Goal: Task Accomplishment & Management: Use online tool/utility

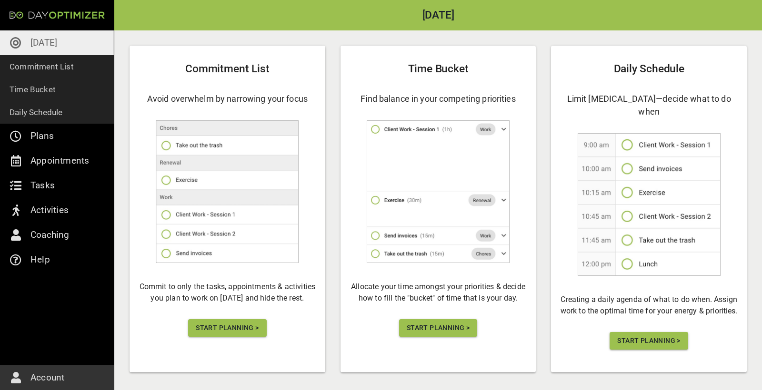
scroll to position [46, 0]
click at [210, 207] on span "Start Planning >" at bounding box center [227, 329] width 63 height 12
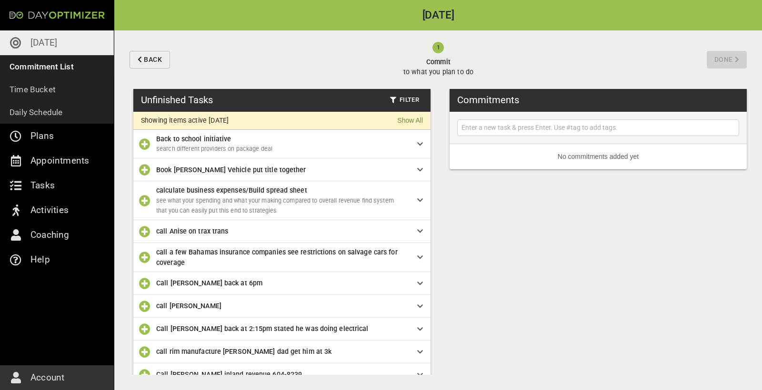
click at [457, 125] on input "text" at bounding box center [597, 128] width 277 height 12
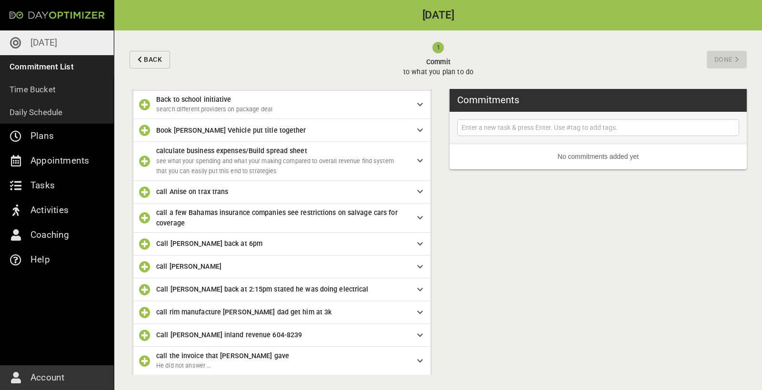
scroll to position [33, 0]
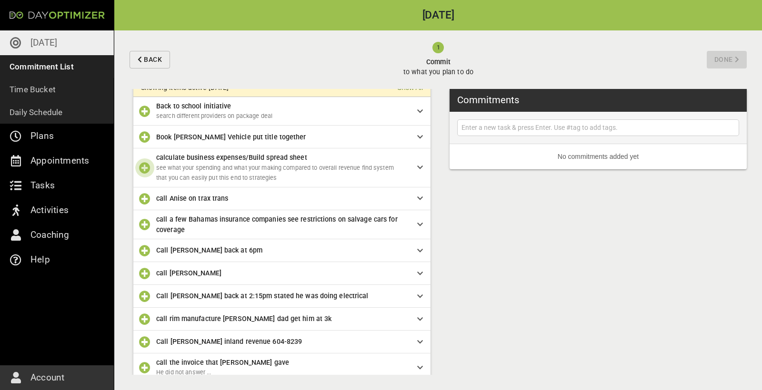
click at [144, 168] on icon "button" at bounding box center [144, 167] width 11 height 11
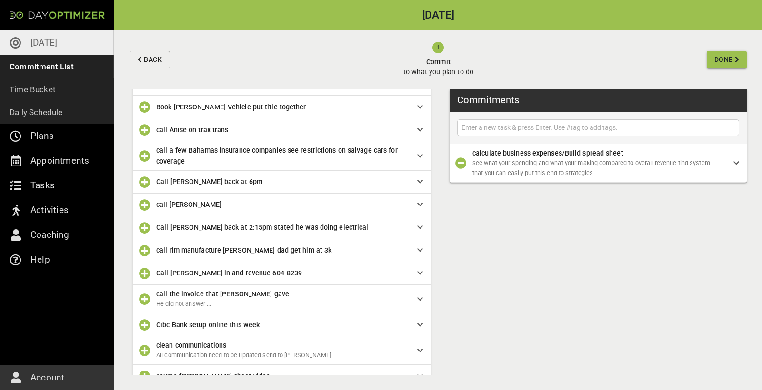
scroll to position [63, 0]
click at [149, 153] on icon "button" at bounding box center [144, 155] width 11 height 11
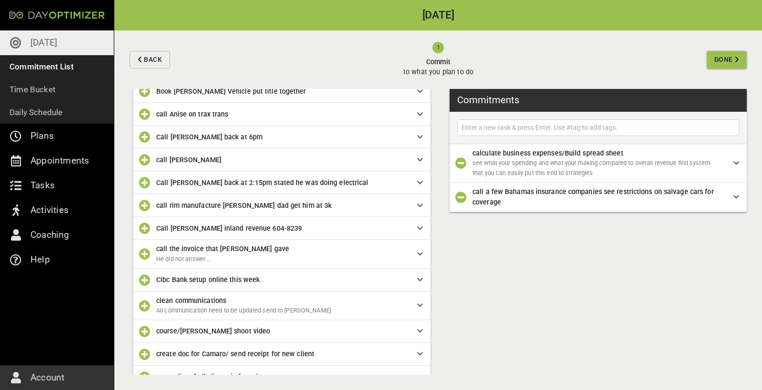
scroll to position [92, 0]
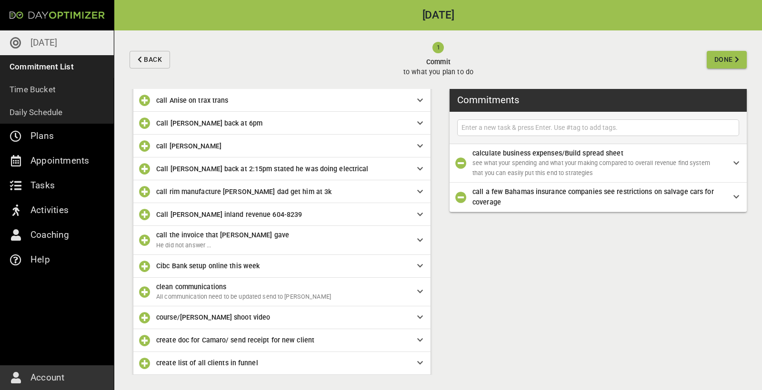
click at [144, 144] on icon "button" at bounding box center [144, 145] width 11 height 11
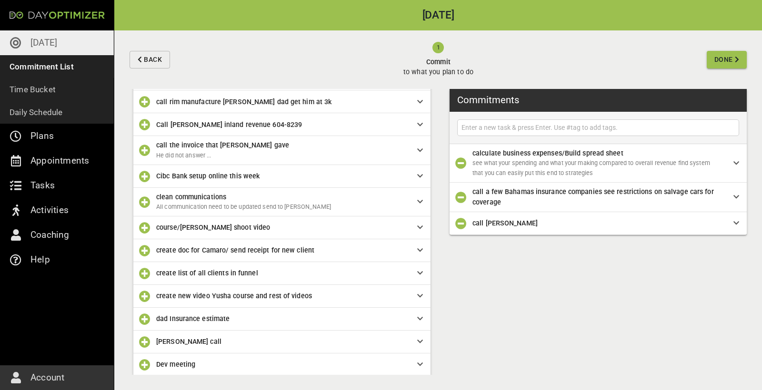
scroll to position [162, 0]
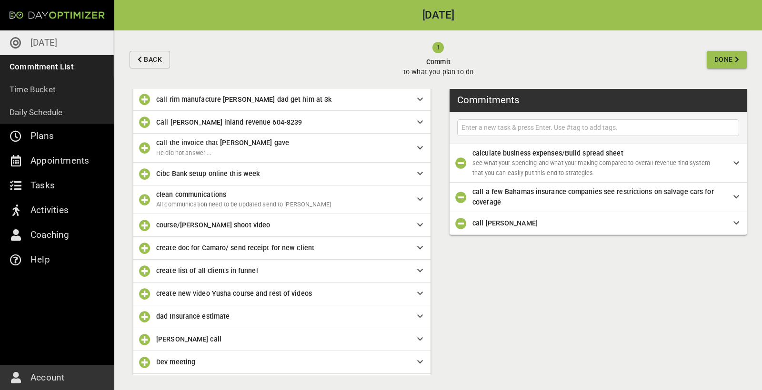
click at [146, 207] on icon "button" at bounding box center [144, 225] width 11 height 11
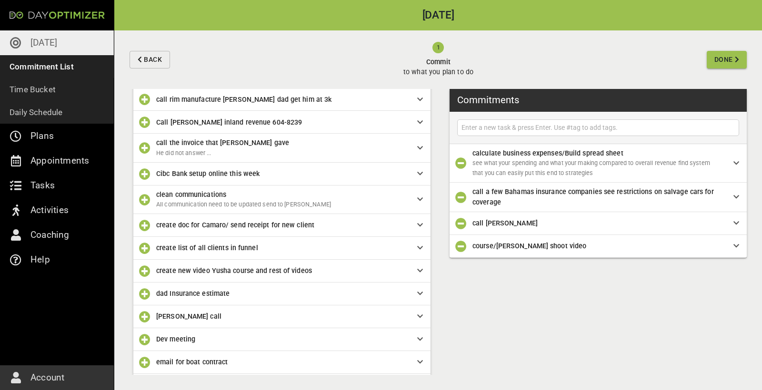
click at [146, 198] on icon "button" at bounding box center [144, 199] width 11 height 11
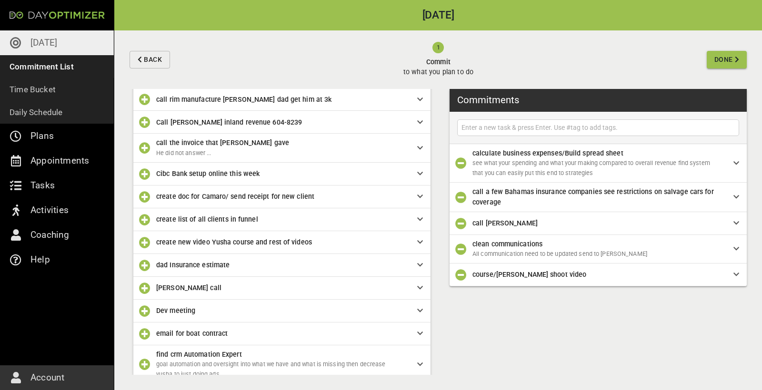
click at [146, 207] on icon "button" at bounding box center [144, 265] width 11 height 11
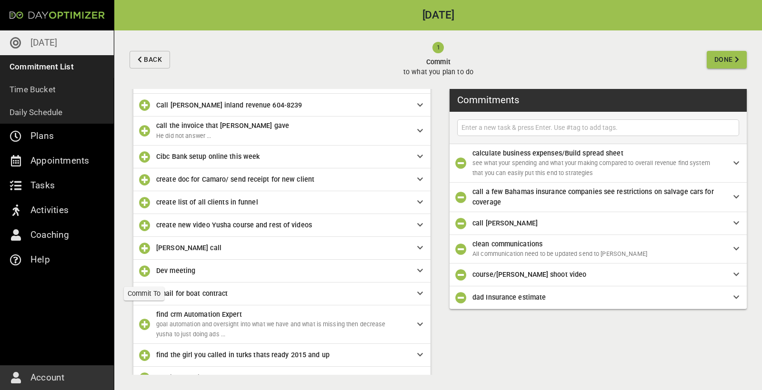
scroll to position [196, 0]
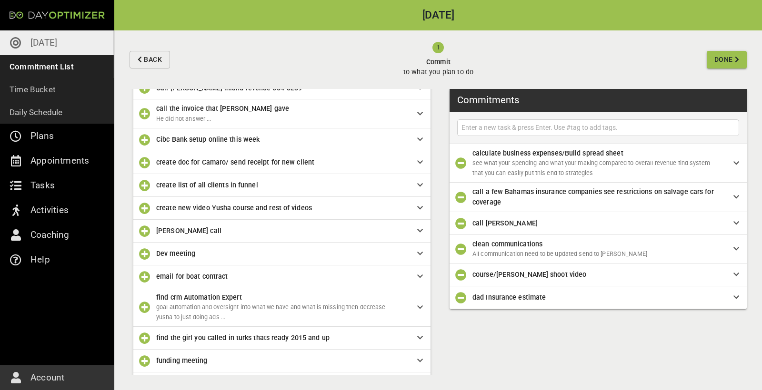
click at [188, 207] on span "Dev meeting" at bounding box center [175, 254] width 39 height 8
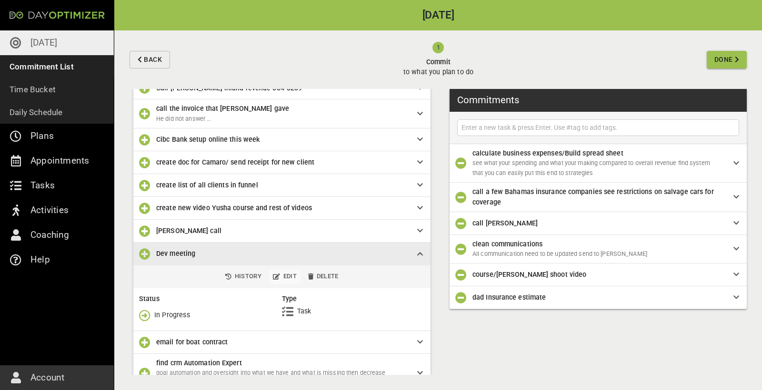
click at [285, 207] on span "Edit" at bounding box center [285, 276] width 24 height 11
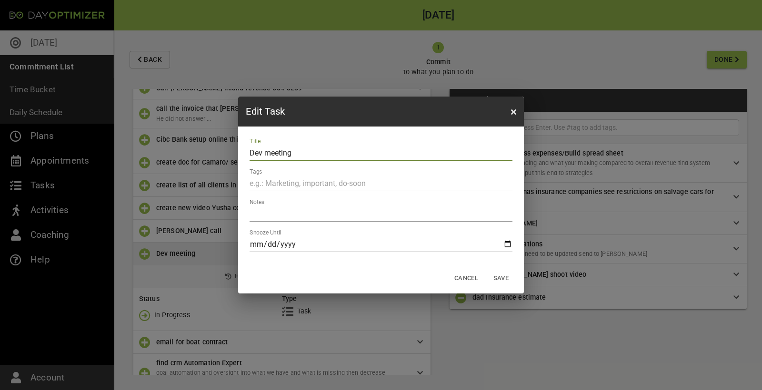
drag, startPoint x: 298, startPoint y: 153, endPoint x: 267, endPoint y: 155, distance: 32.0
click at [267, 155] on input "Dev meeting" at bounding box center [380, 153] width 263 height 15
type input "Dev calculation reply to email"
drag, startPoint x: 303, startPoint y: 244, endPoint x: 257, endPoint y: 244, distance: 46.2
click at [257, 207] on input "date" at bounding box center [380, 244] width 263 height 15
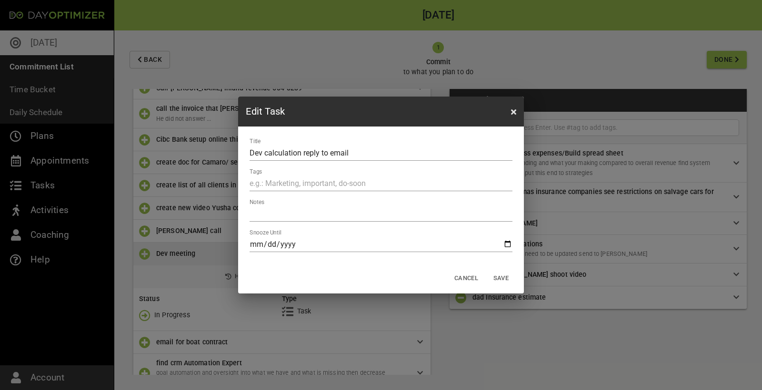
click at [303, 207] on input "date" at bounding box center [380, 244] width 263 height 15
click at [287, 207] on input "date" at bounding box center [380, 244] width 263 height 15
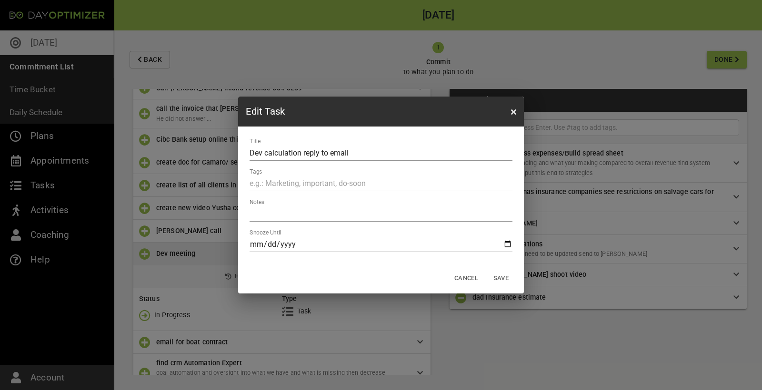
click at [287, 207] on input "date" at bounding box center [380, 244] width 263 height 15
click at [297, 207] on input "date" at bounding box center [380, 244] width 263 height 15
click at [457, 207] on span "Save" at bounding box center [500, 278] width 23 height 11
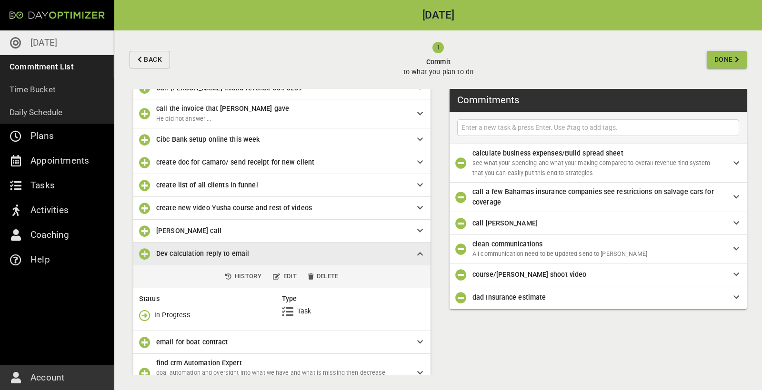
click at [142, 207] on icon "button" at bounding box center [144, 253] width 11 height 11
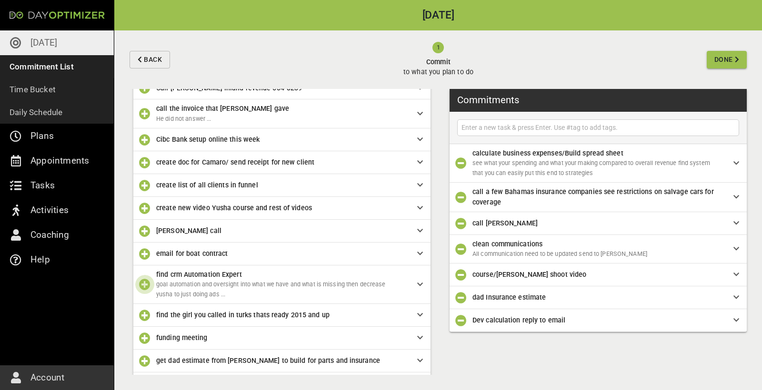
click at [144, 207] on icon "button" at bounding box center [144, 284] width 11 height 11
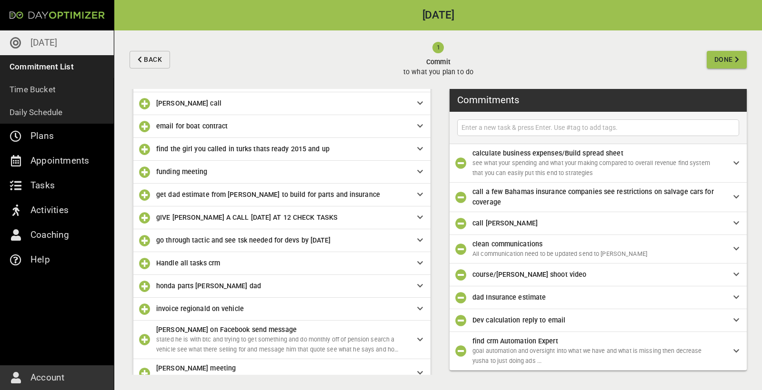
scroll to position [321, 0]
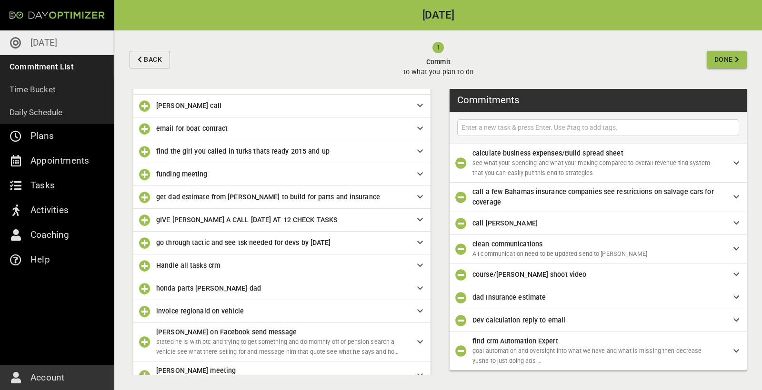
click at [145, 207] on icon "button" at bounding box center [144, 220] width 11 height 11
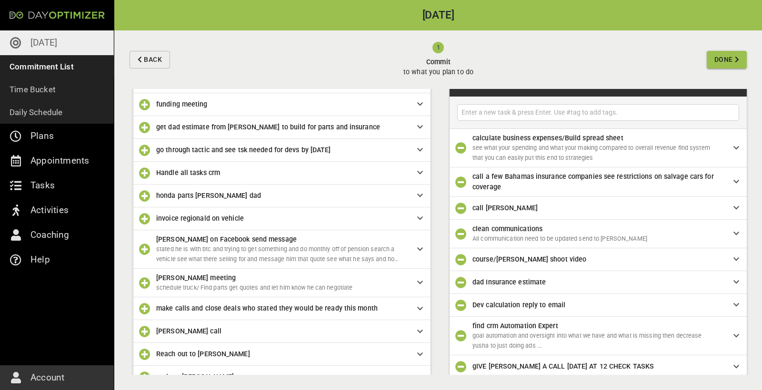
scroll to position [395, 0]
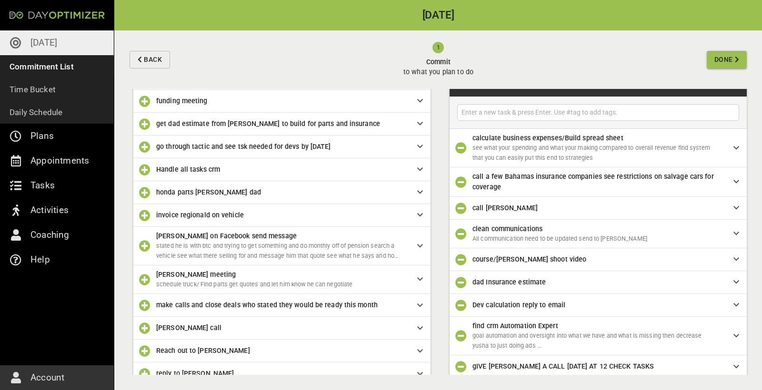
click at [146, 192] on icon "button" at bounding box center [144, 192] width 11 height 11
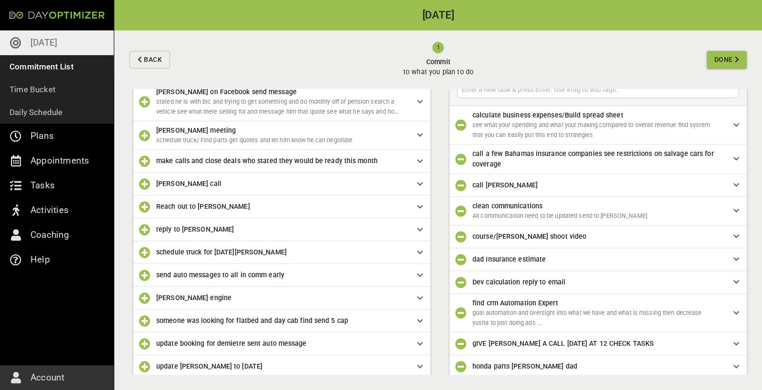
scroll to position [517, 0]
click at [146, 207] on icon "button" at bounding box center [144, 273] width 11 height 11
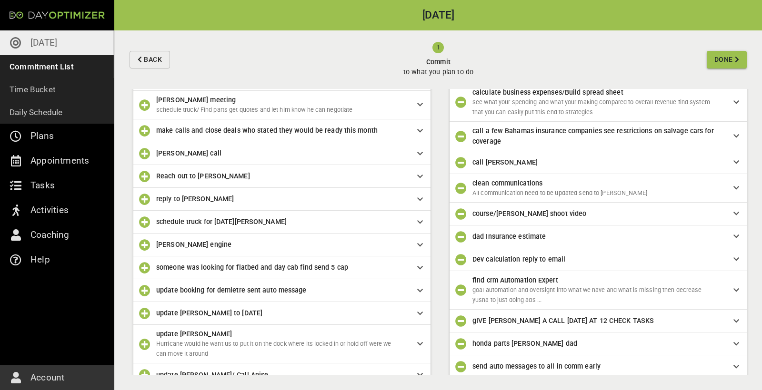
scroll to position [547, 0]
click at [209, 207] on span "[PERSON_NAME] engine" at bounding box center [279, 243] width 246 height 10
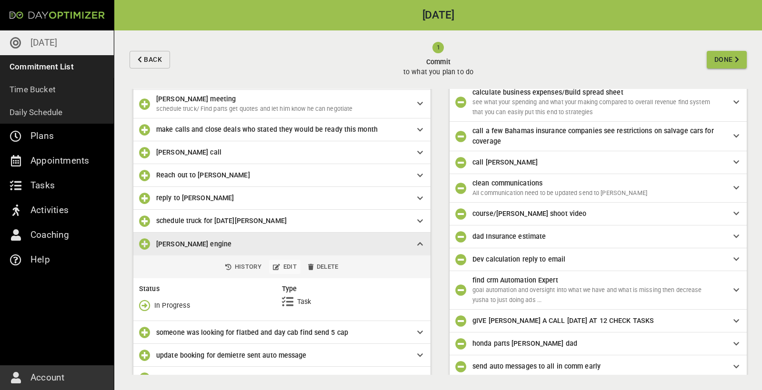
click at [284, 207] on span "Edit" at bounding box center [285, 267] width 24 height 11
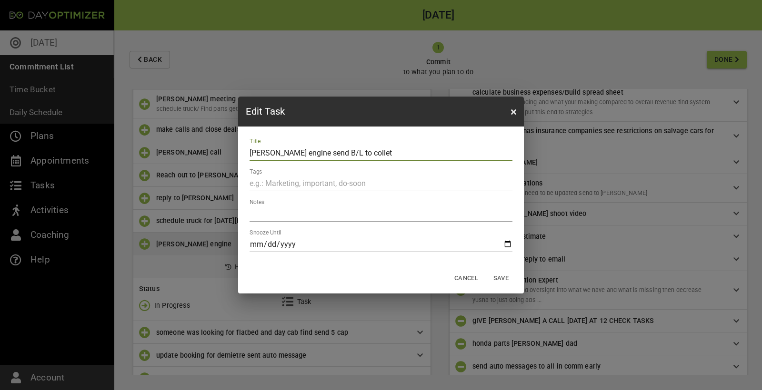
type input "[PERSON_NAME] engine send B/L to collet"
click at [457, 207] on span "Save" at bounding box center [500, 278] width 23 height 11
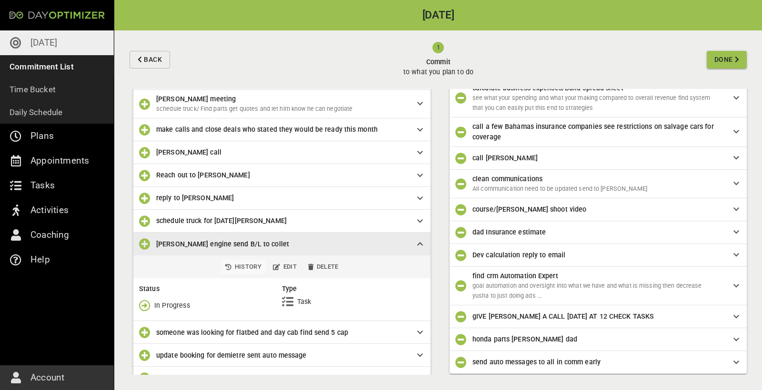
scroll to position [65, 0]
click at [141, 207] on icon "button" at bounding box center [144, 243] width 11 height 11
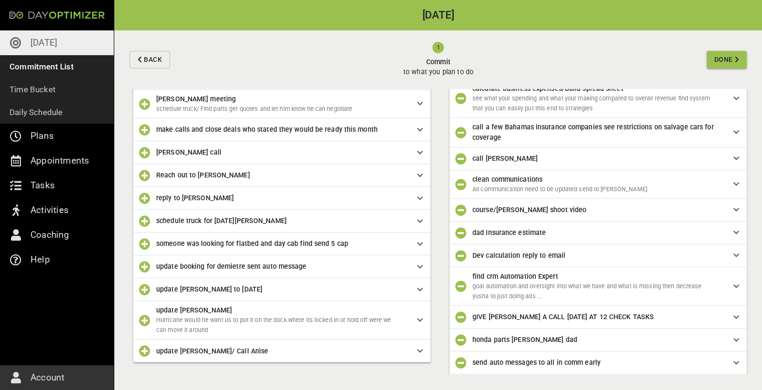
scroll to position [84, 0]
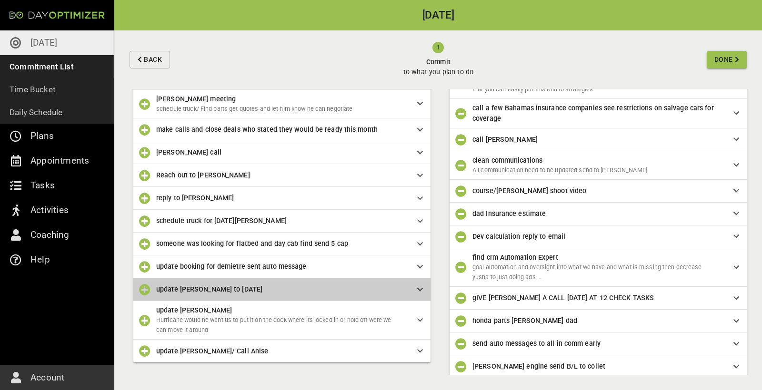
click at [337, 207] on span "update [PERSON_NAME] to [DATE]" at bounding box center [279, 289] width 246 height 10
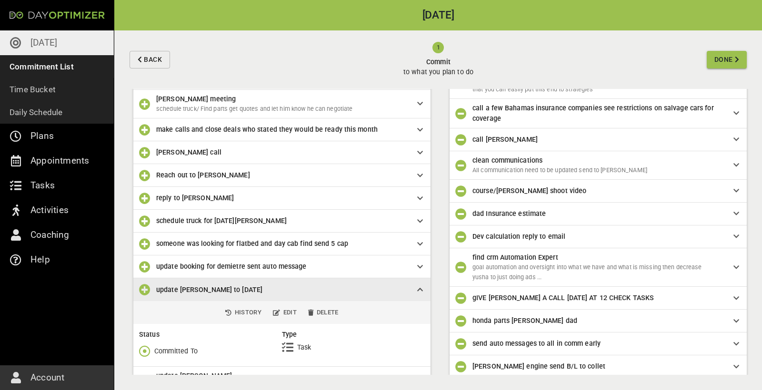
click at [145, 207] on icon "button" at bounding box center [144, 351] width 11 height 11
click at [171, 207] on span "Done" at bounding box center [168, 307] width 59 height 11
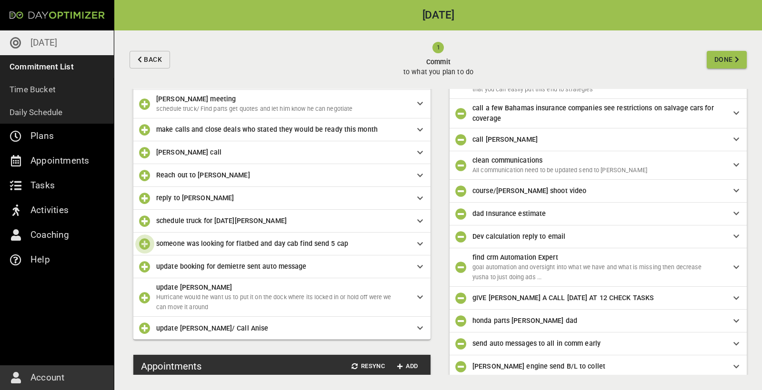
click at [146, 207] on icon "button" at bounding box center [144, 243] width 11 height 11
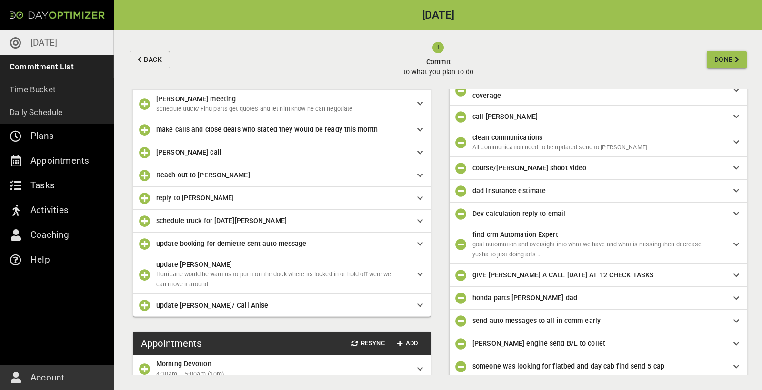
scroll to position [107, 0]
click at [147, 151] on icon "button" at bounding box center [144, 152] width 11 height 11
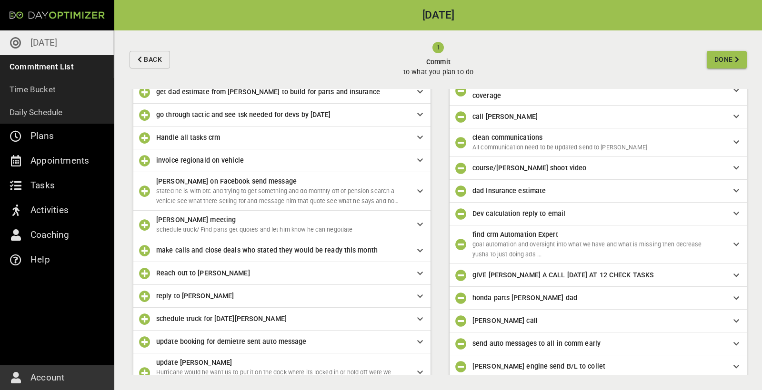
scroll to position [411, 0]
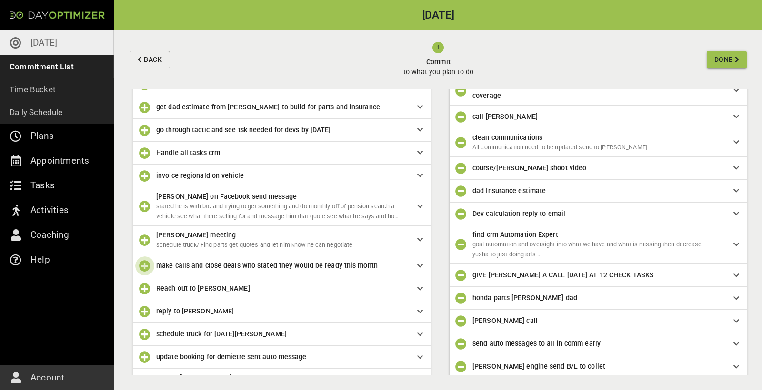
click at [145, 207] on icon "button" at bounding box center [144, 265] width 11 height 11
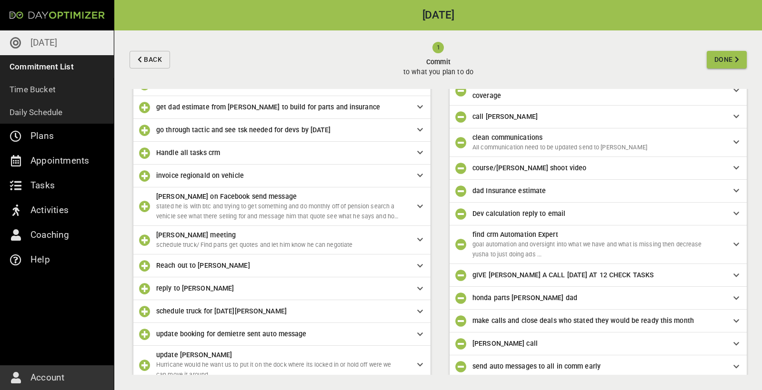
click at [142, 207] on icon "button" at bounding box center [144, 240] width 11 height 11
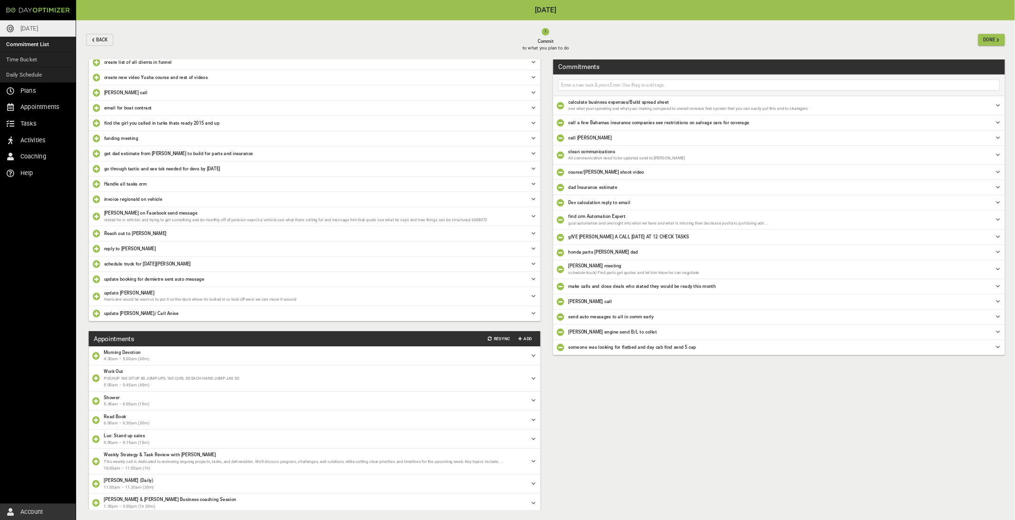
scroll to position [288, 0]
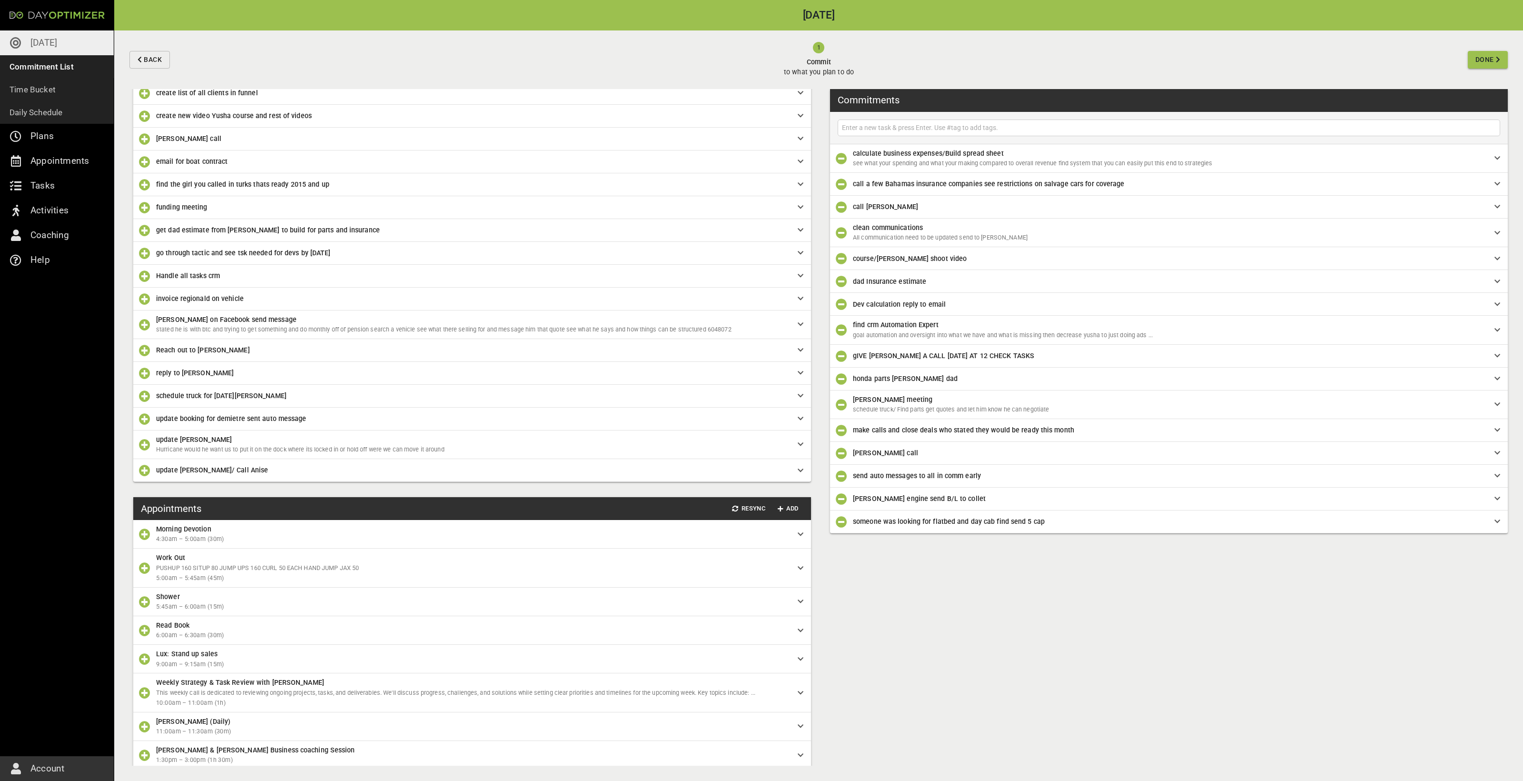
click at [457, 207] on div "course/[PERSON_NAME] shoot video" at bounding box center [1169, 258] width 678 height 23
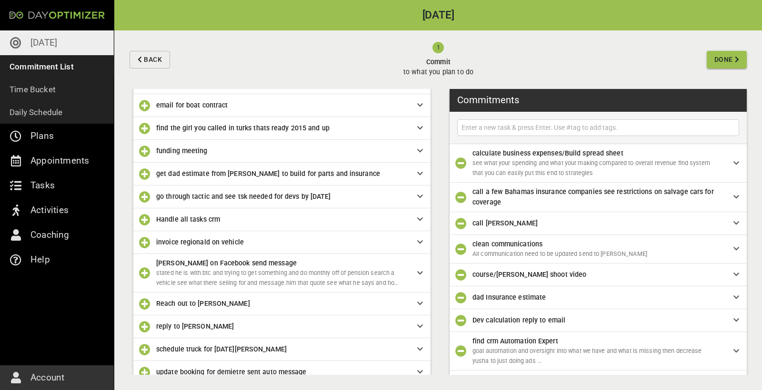
scroll to position [0, 0]
click at [457, 131] on input "text" at bounding box center [597, 128] width 277 height 12
type input "Yusha meeting"
click at [457, 123] on input "Yusha meeting" at bounding box center [597, 128] width 277 height 12
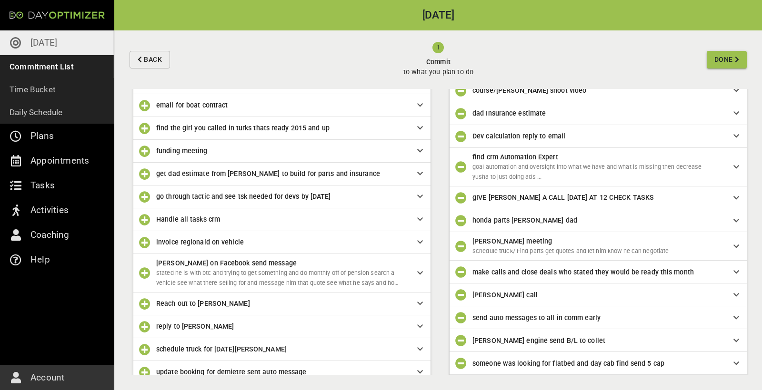
scroll to position [203, 0]
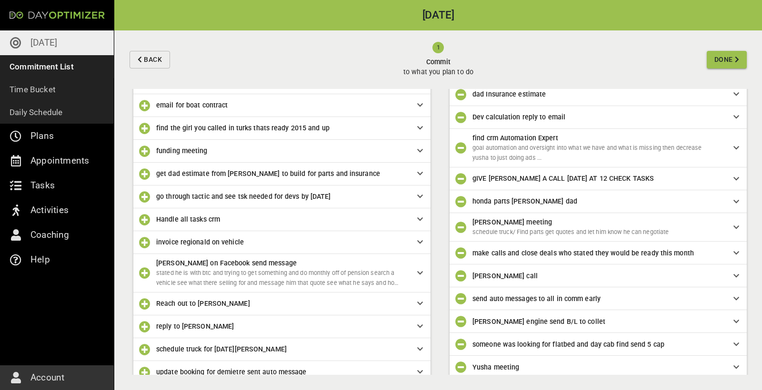
click at [457, 59] on span "Done" at bounding box center [723, 60] width 19 height 12
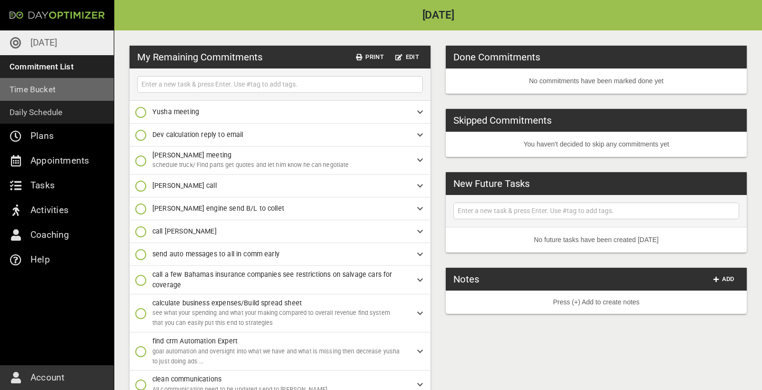
click at [55, 93] on p "Time Bucket" at bounding box center [33, 89] width 46 height 13
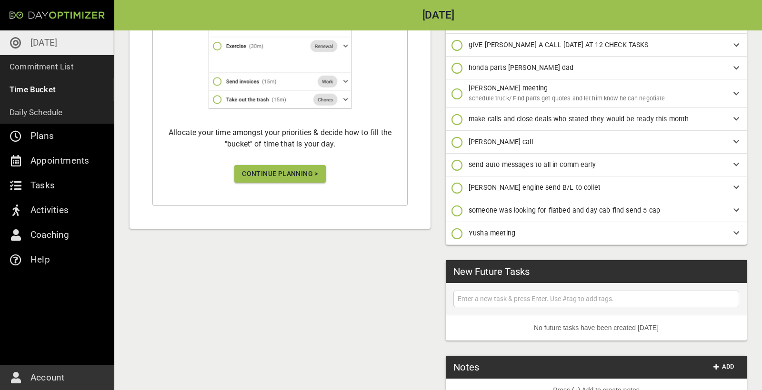
scroll to position [263, 0]
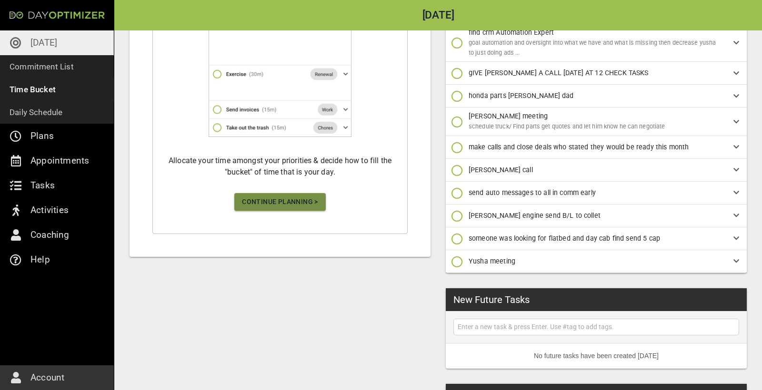
click at [299, 206] on span "Continue Planning >" at bounding box center [280, 202] width 76 height 12
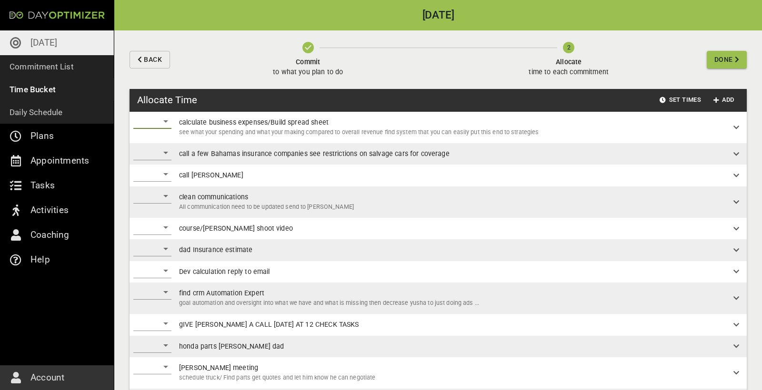
click at [169, 124] on div "​" at bounding box center [152, 121] width 38 height 15
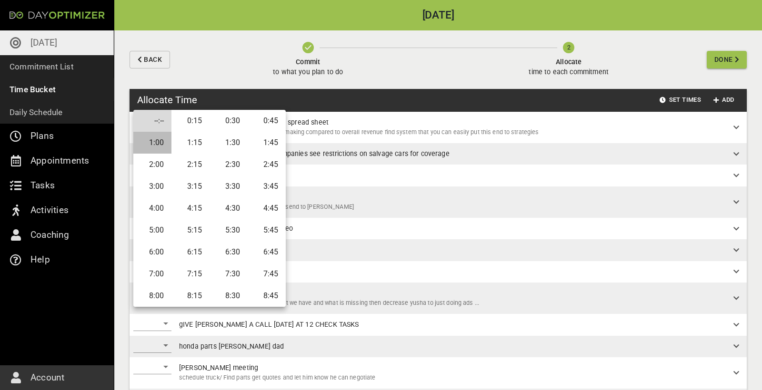
click at [164, 141] on li "1:00" at bounding box center [152, 143] width 38 height 22
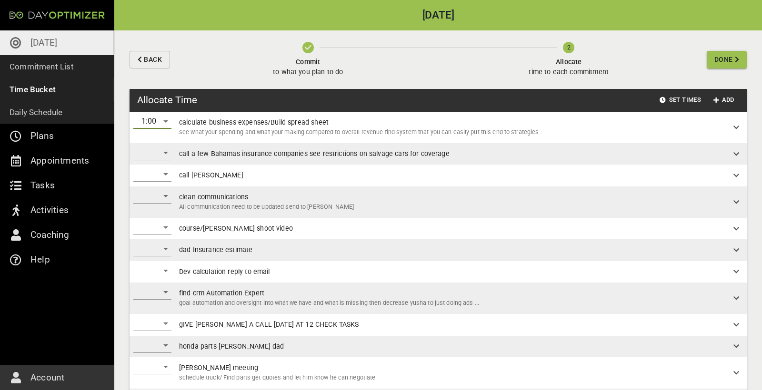
click at [161, 152] on div "​" at bounding box center [152, 152] width 38 height 15
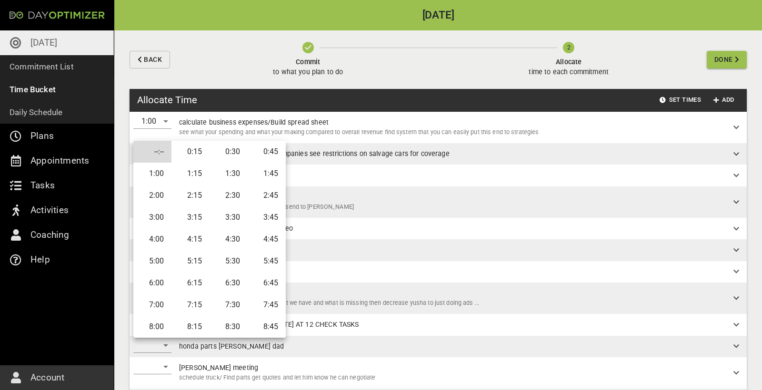
click at [260, 156] on li "0:45" at bounding box center [267, 152] width 38 height 22
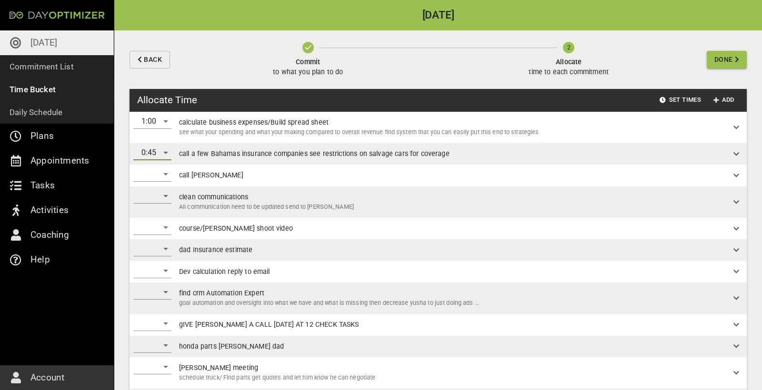
click at [156, 175] on div "​" at bounding box center [152, 174] width 38 height 15
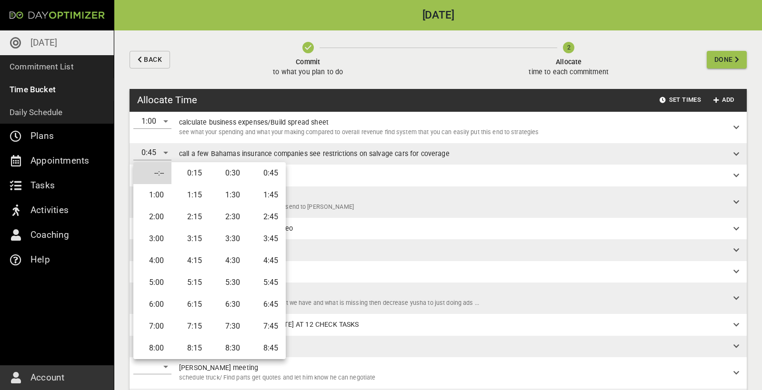
click at [189, 172] on li "0:15" at bounding box center [190, 173] width 38 height 22
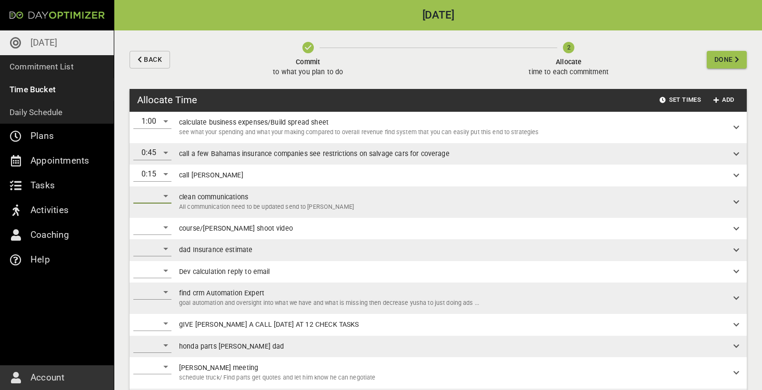
click at [159, 197] on div "​" at bounding box center [152, 196] width 38 height 15
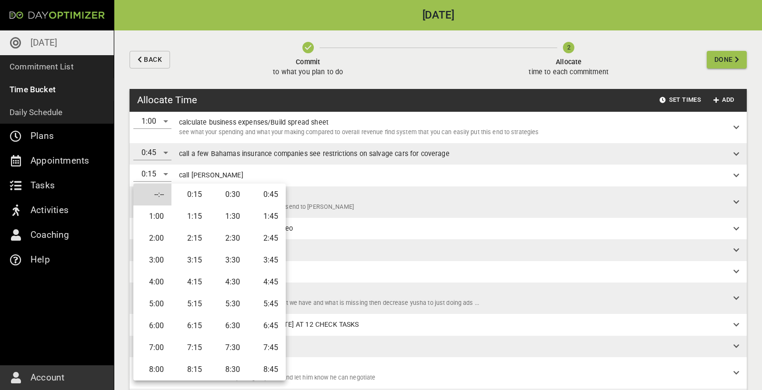
click at [231, 207] on li "1:30" at bounding box center [228, 217] width 38 height 22
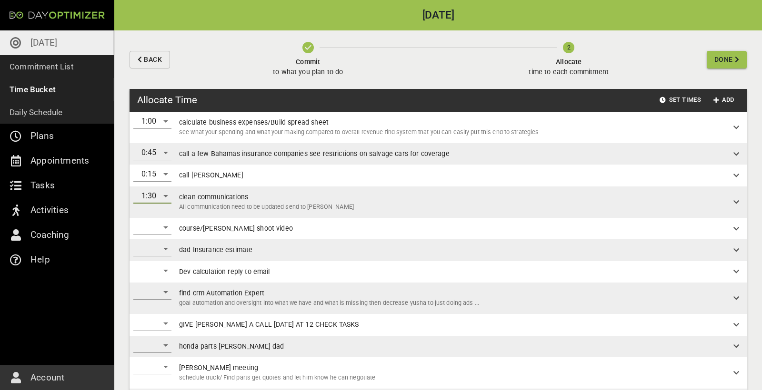
click at [162, 207] on div "​" at bounding box center [152, 227] width 38 height 15
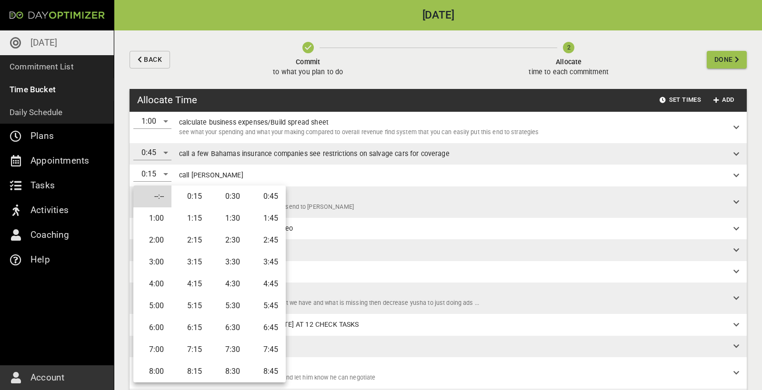
click at [157, 207] on li "1:00" at bounding box center [152, 219] width 38 height 22
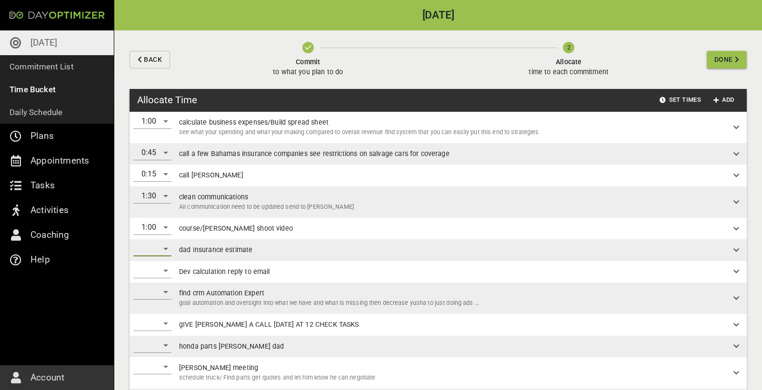
click at [160, 207] on div "​" at bounding box center [152, 248] width 38 height 15
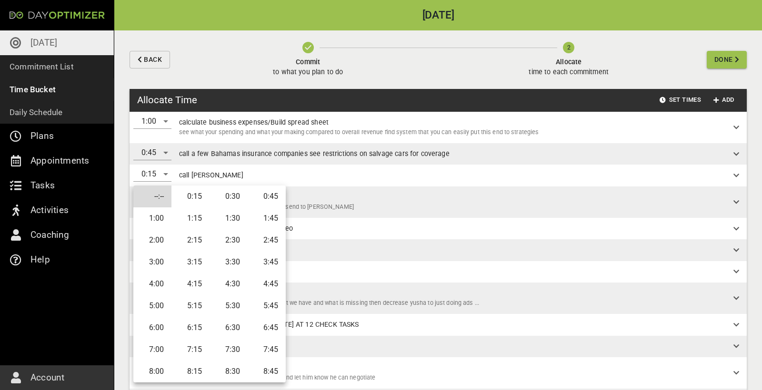
click at [154, 207] on li "1:00" at bounding box center [152, 219] width 38 height 22
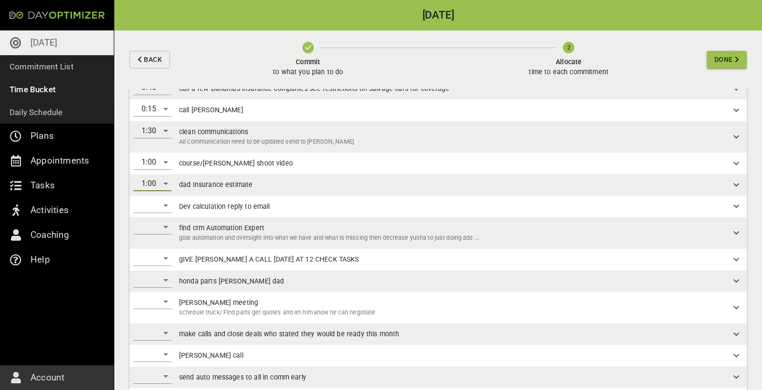
scroll to position [73, 0]
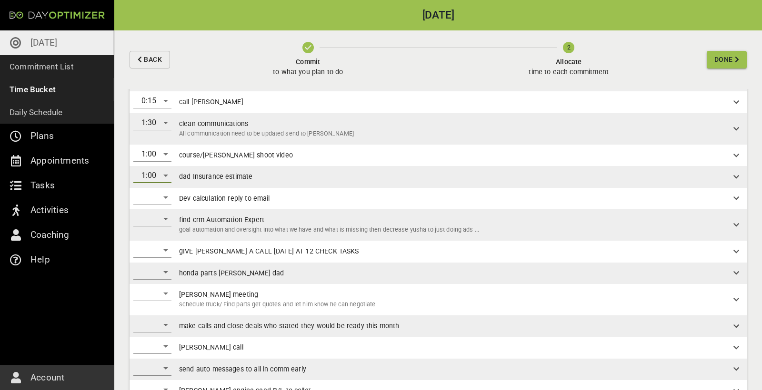
click at [162, 197] on div "​" at bounding box center [152, 197] width 38 height 15
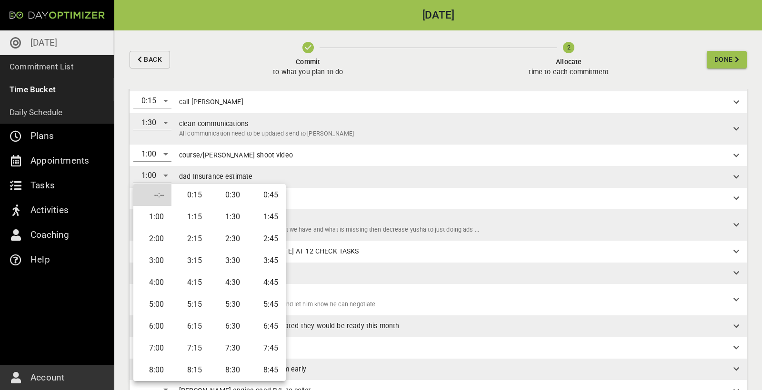
click at [265, 197] on li "0:45" at bounding box center [267, 195] width 38 height 22
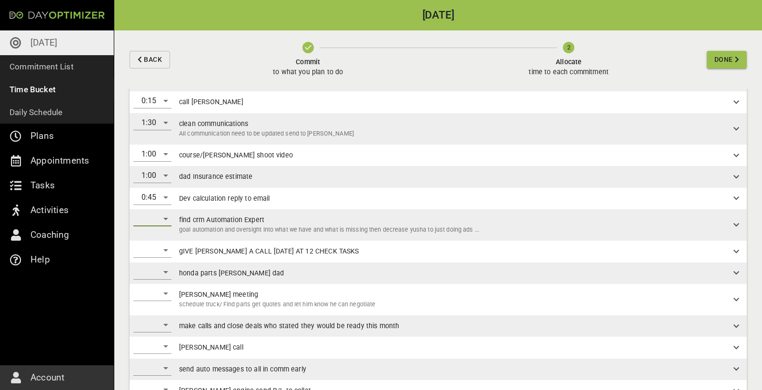
click at [158, 207] on div "​" at bounding box center [152, 218] width 38 height 15
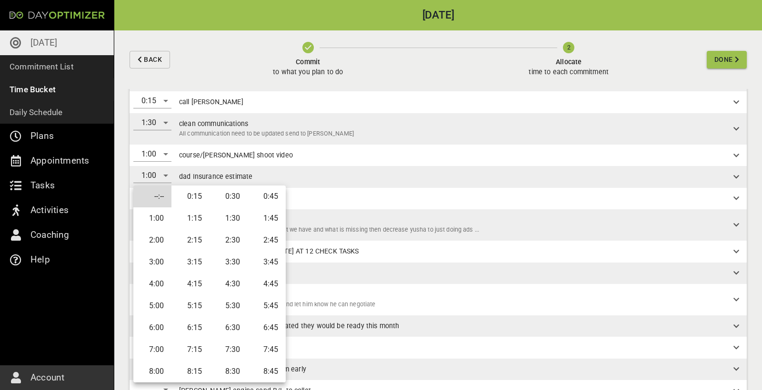
click at [265, 198] on li "0:45" at bounding box center [267, 197] width 38 height 22
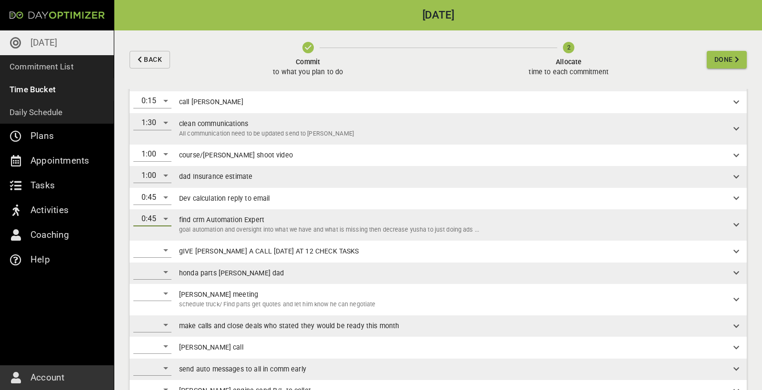
click at [164, 207] on div "​" at bounding box center [152, 250] width 38 height 15
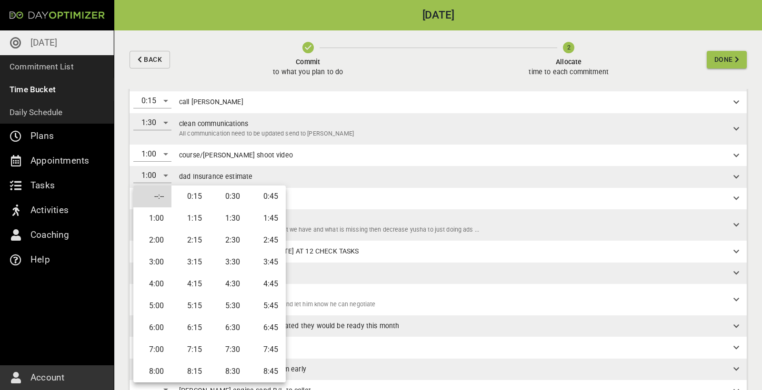
click at [196, 195] on li "0:15" at bounding box center [190, 197] width 38 height 22
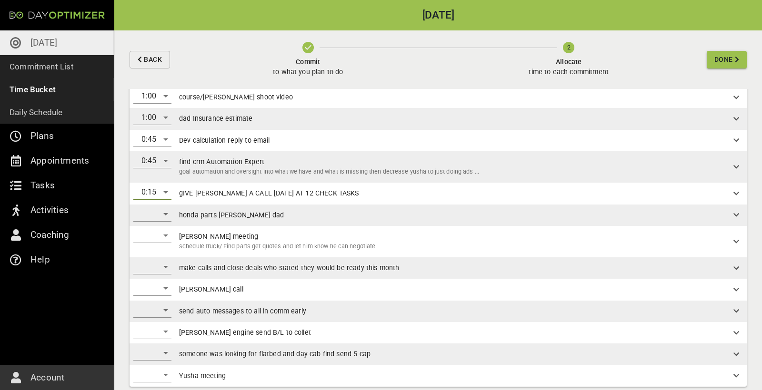
scroll to position [136, 0]
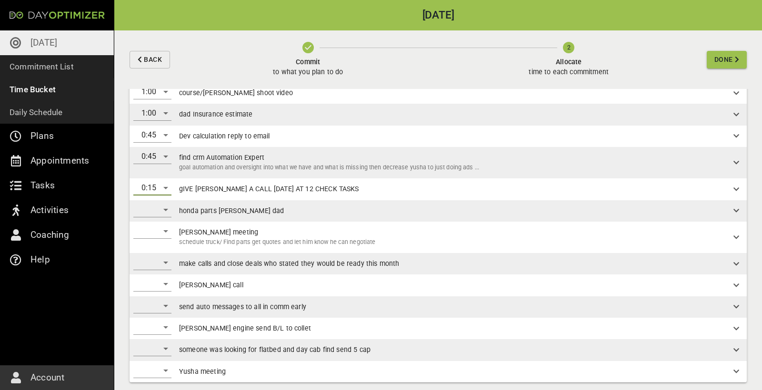
click at [161, 207] on div "​" at bounding box center [152, 209] width 38 height 15
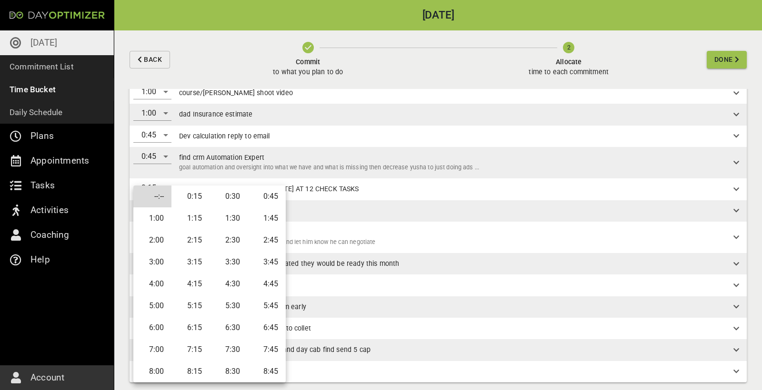
click at [276, 199] on li "0:45" at bounding box center [267, 197] width 38 height 22
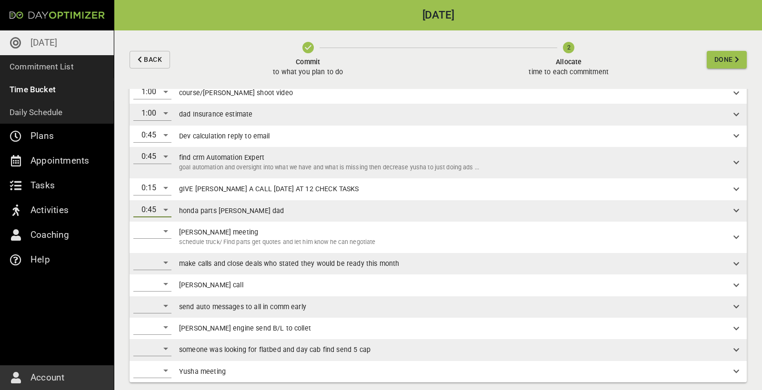
click at [168, 207] on div "​" at bounding box center [152, 231] width 38 height 15
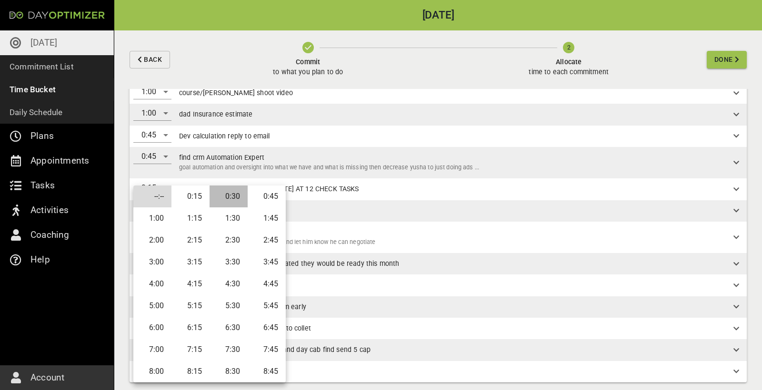
click at [236, 195] on li "0:30" at bounding box center [228, 197] width 38 height 22
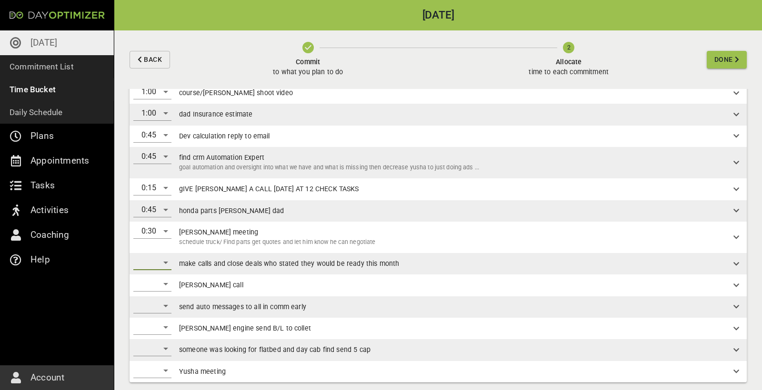
click at [164, 207] on div "​" at bounding box center [152, 262] width 38 height 15
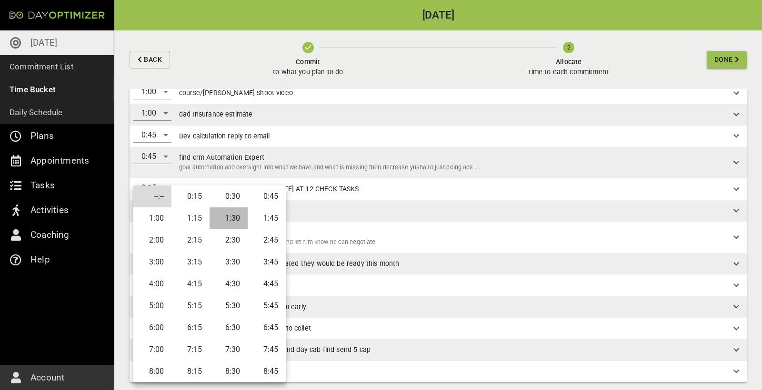
click at [232, 207] on li "1:30" at bounding box center [228, 219] width 38 height 22
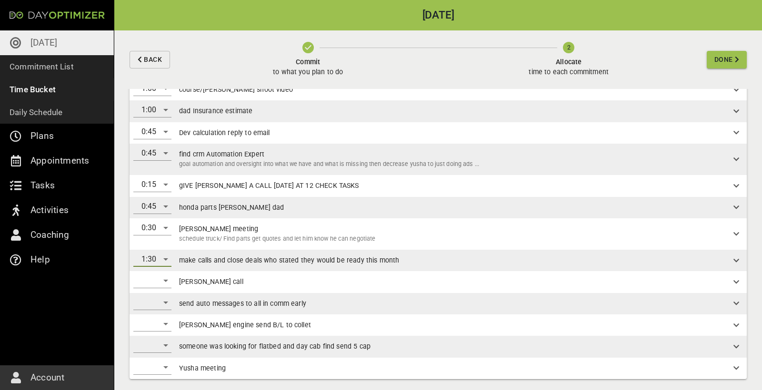
scroll to position [139, 0]
click at [162, 207] on div "​" at bounding box center [152, 281] width 38 height 15
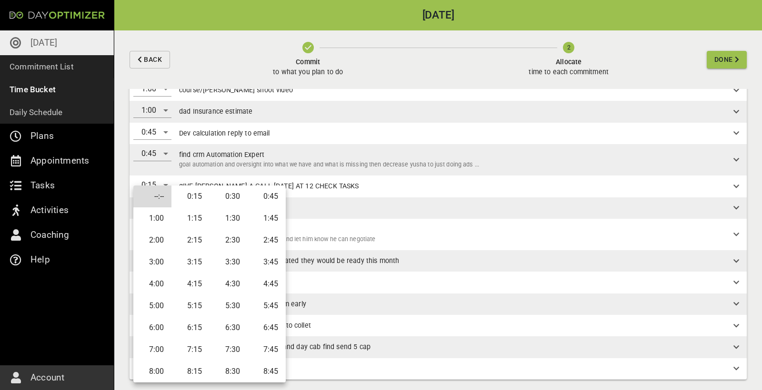
click at [202, 204] on li "0:15" at bounding box center [190, 197] width 38 height 22
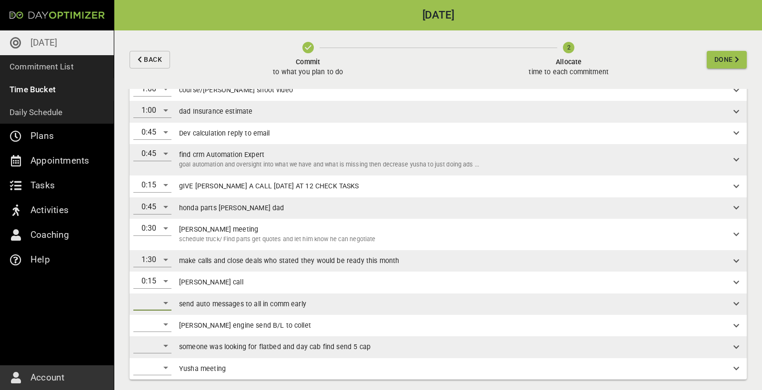
click at [166, 207] on div "​" at bounding box center [152, 303] width 38 height 15
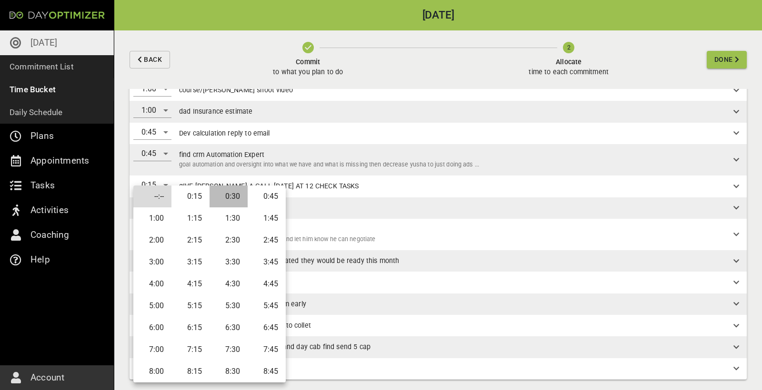
click at [234, 199] on li "0:30" at bounding box center [228, 197] width 38 height 22
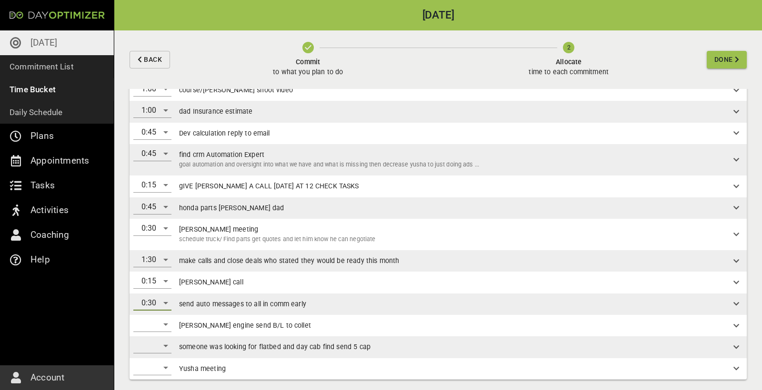
click at [167, 207] on div "​" at bounding box center [152, 324] width 38 height 15
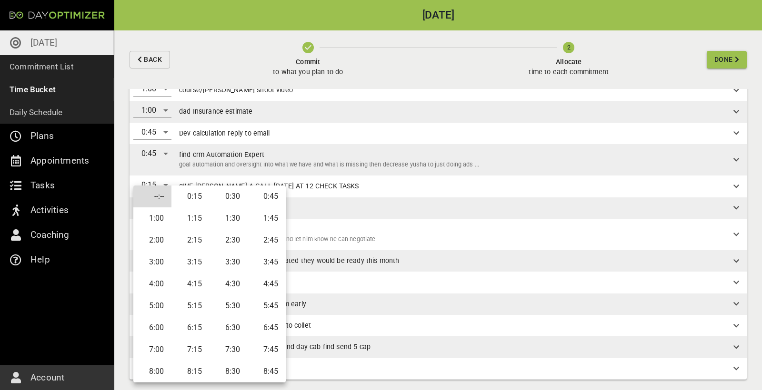
click at [205, 200] on li "0:15" at bounding box center [190, 197] width 38 height 22
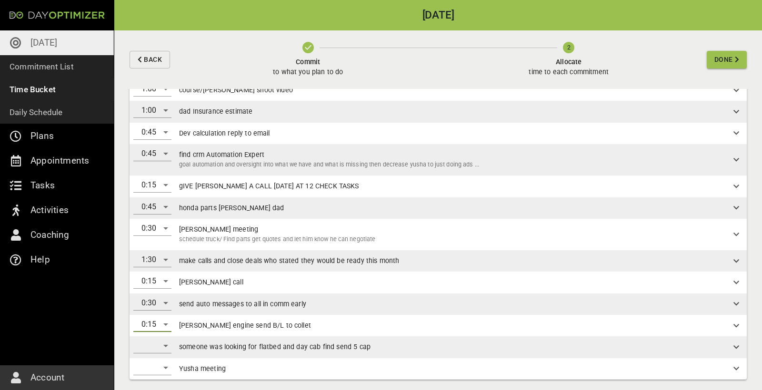
click at [168, 207] on div "​" at bounding box center [152, 345] width 38 height 15
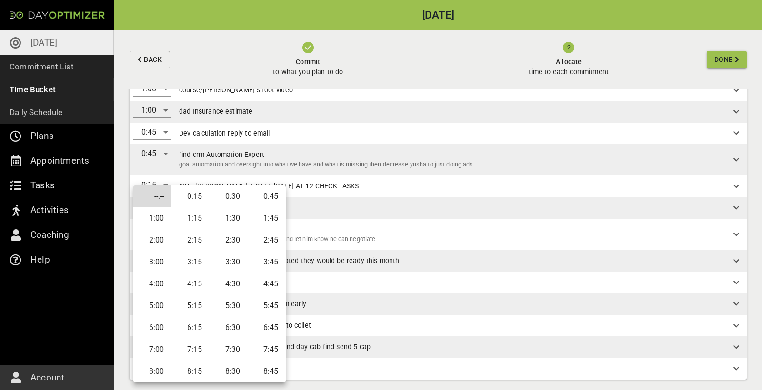
click at [271, 200] on li "0:45" at bounding box center [267, 197] width 38 height 22
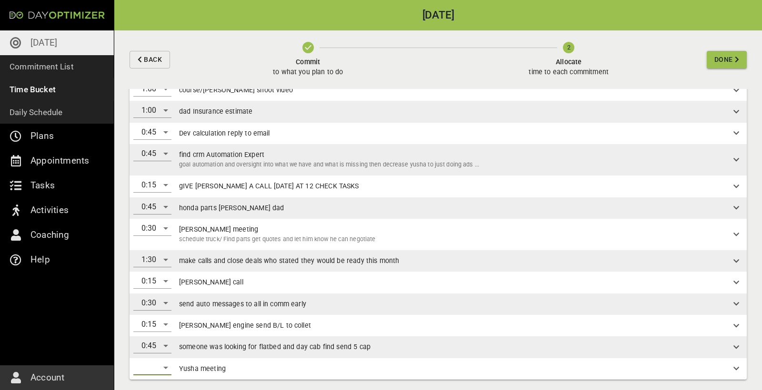
click at [162, 207] on div "​" at bounding box center [152, 367] width 38 height 15
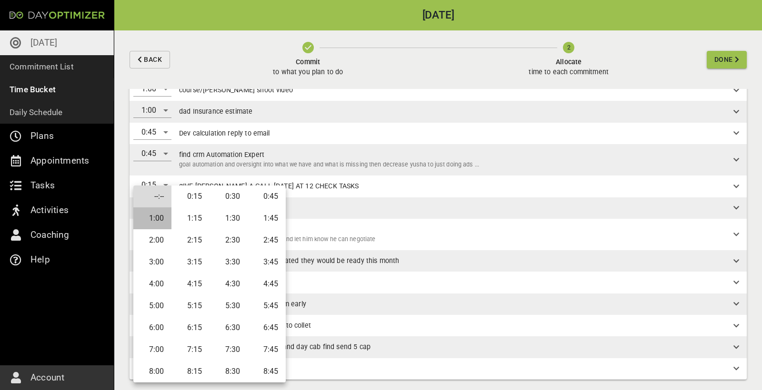
click at [154, 207] on li "1:00" at bounding box center [152, 219] width 38 height 22
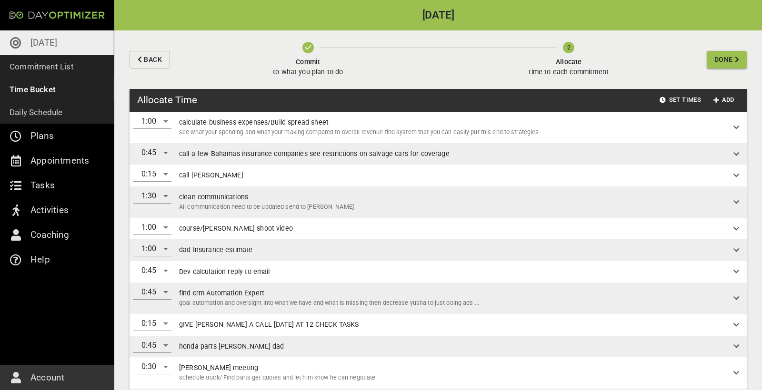
scroll to position [0, 0]
click at [457, 56] on icon "button" at bounding box center [737, 59] width 4 height 7
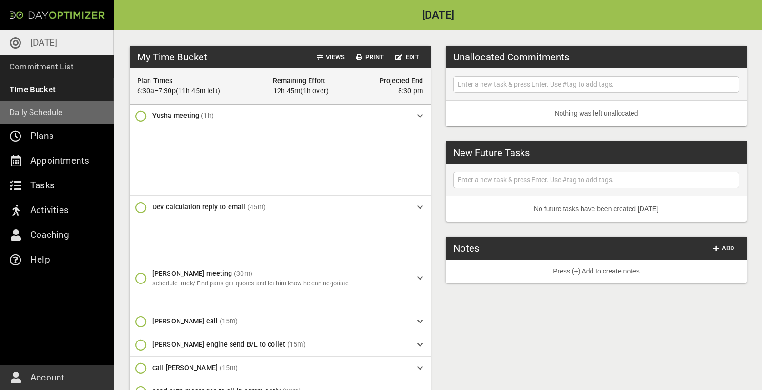
click at [59, 118] on p "Daily Schedule" at bounding box center [36, 112] width 53 height 13
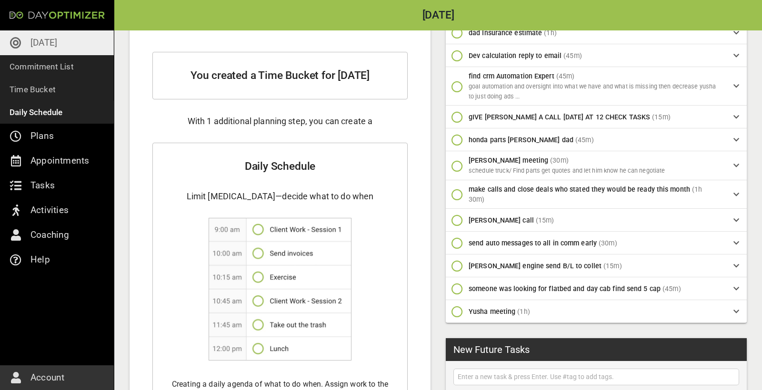
scroll to position [304, 0]
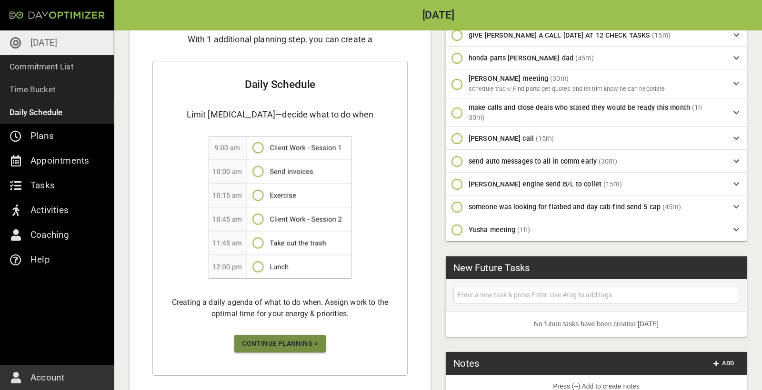
click at [277, 207] on span "Continue Planning >" at bounding box center [280, 344] width 76 height 12
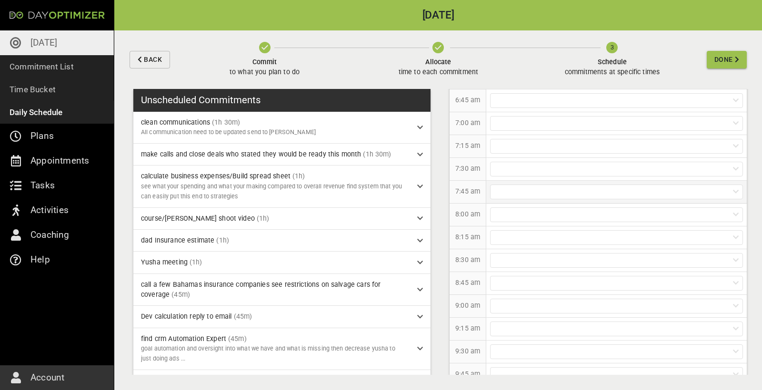
scroll to position [61, 0]
click at [457, 174] on div at bounding box center [616, 176] width 253 height 15
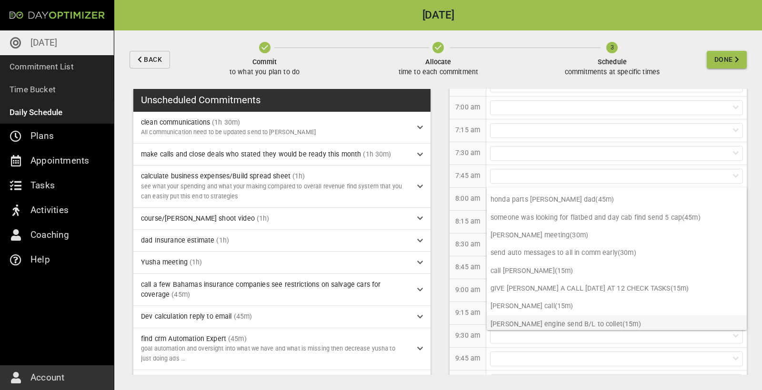
scroll to position [167, 0]
click at [457, 207] on p "[PERSON_NAME] engine send B/L to collet (15m)" at bounding box center [617, 325] width 260 height 18
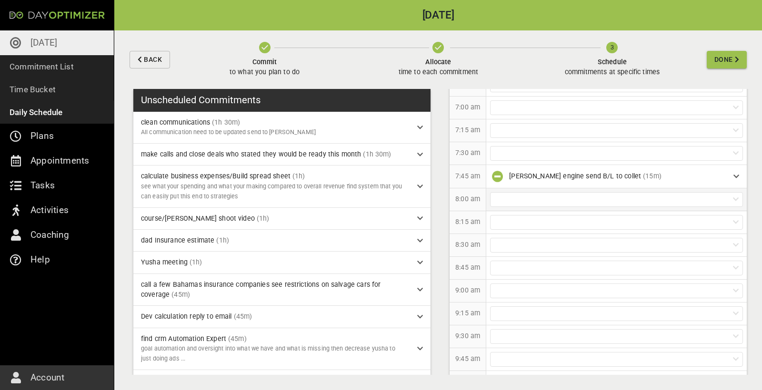
click at [457, 197] on div at bounding box center [616, 199] width 253 height 15
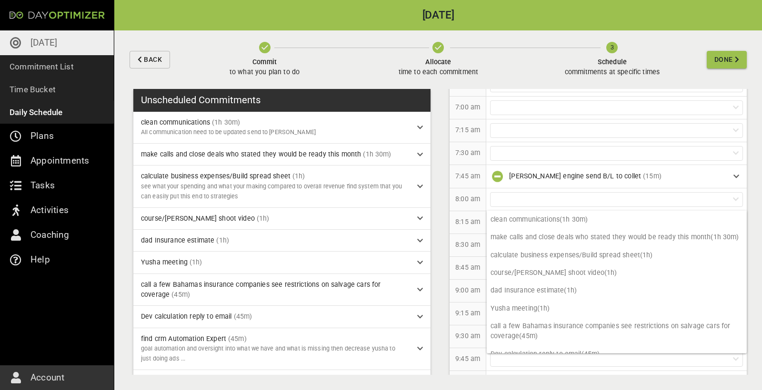
scroll to position [0, 0]
click at [457, 207] on p "Yusha meeting (1h)" at bounding box center [617, 309] width 260 height 18
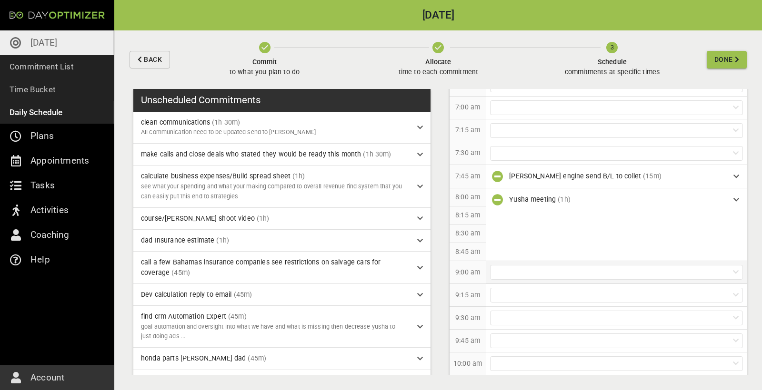
click at [457, 207] on div at bounding box center [616, 272] width 253 height 15
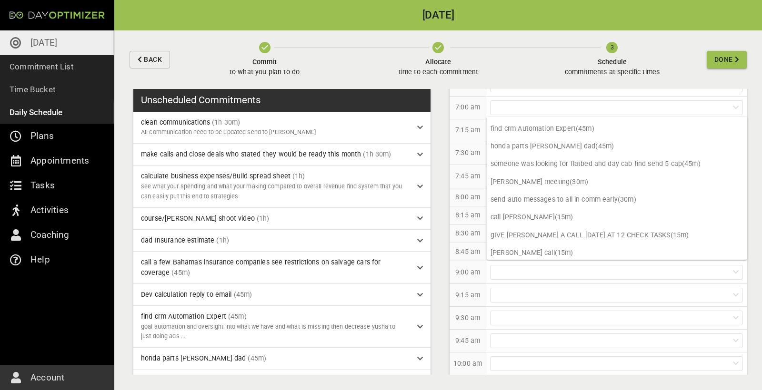
scroll to position [131, 0]
click at [457, 181] on p "[PERSON_NAME] meeting (30m)" at bounding box center [617, 183] width 260 height 18
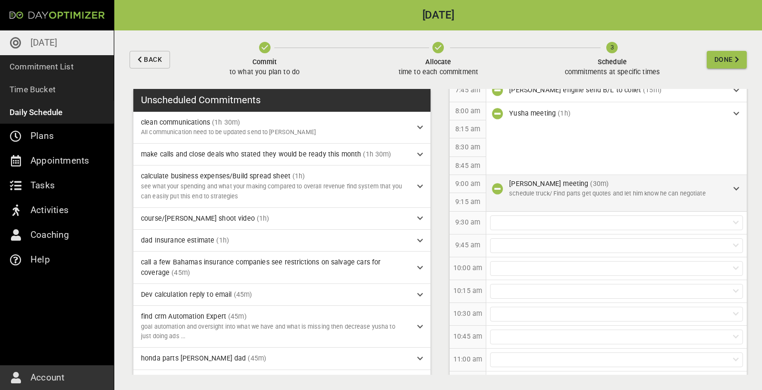
scroll to position [156, 0]
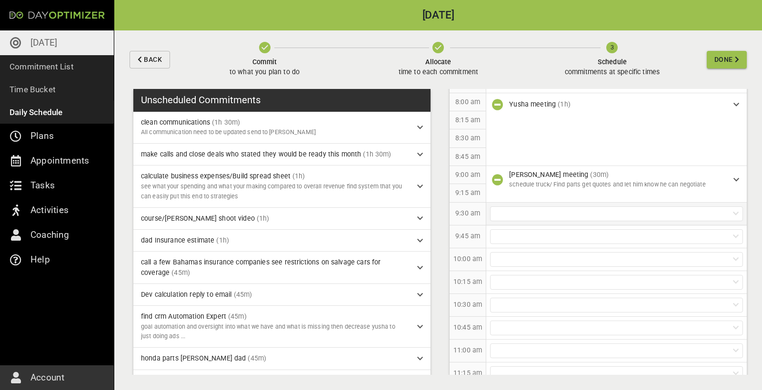
click at [457, 207] on div at bounding box center [616, 214] width 253 height 15
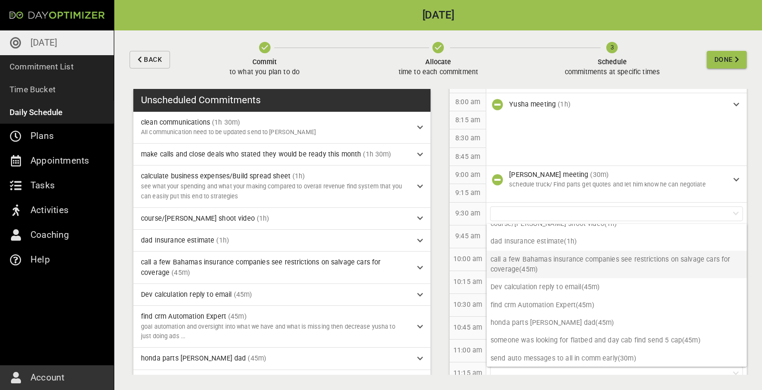
scroll to position [66, 0]
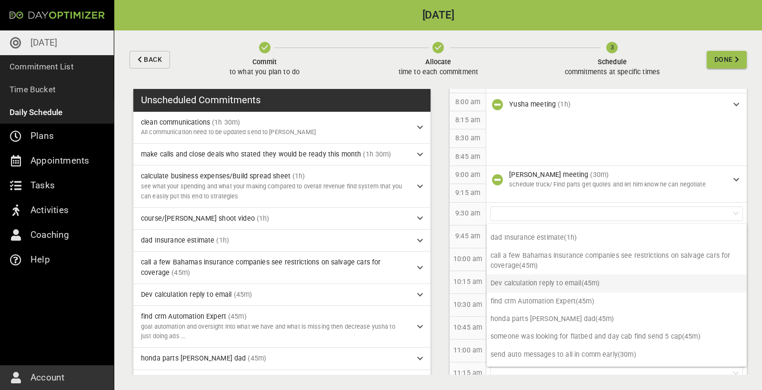
click at [457, 207] on p "Dev calculation reply to email (45m)" at bounding box center [617, 284] width 260 height 18
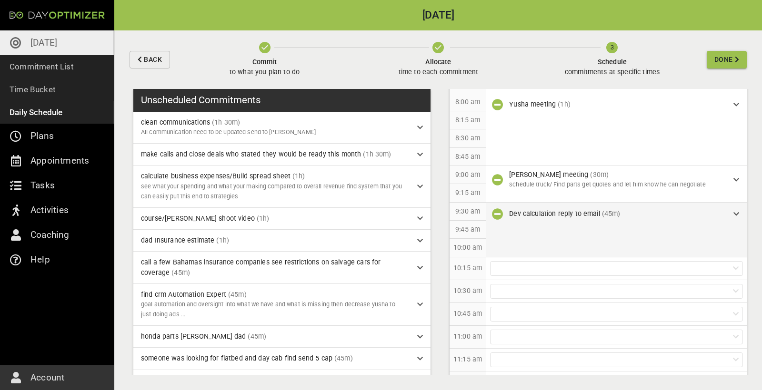
click at [457, 207] on div "Dev calculation reply to email (45m)" at bounding box center [616, 214] width 260 height 23
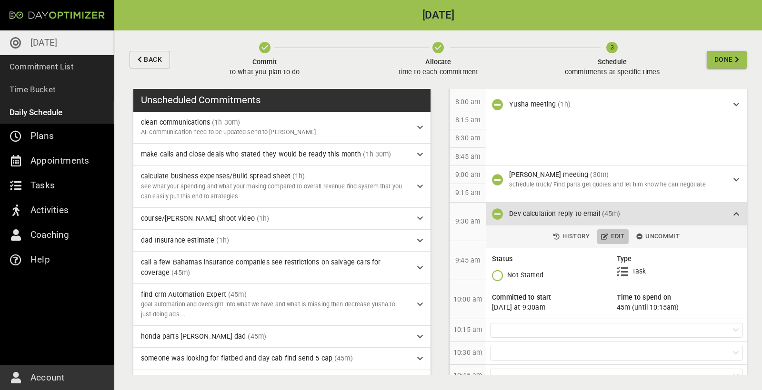
click at [457, 207] on span "Edit" at bounding box center [613, 236] width 24 height 11
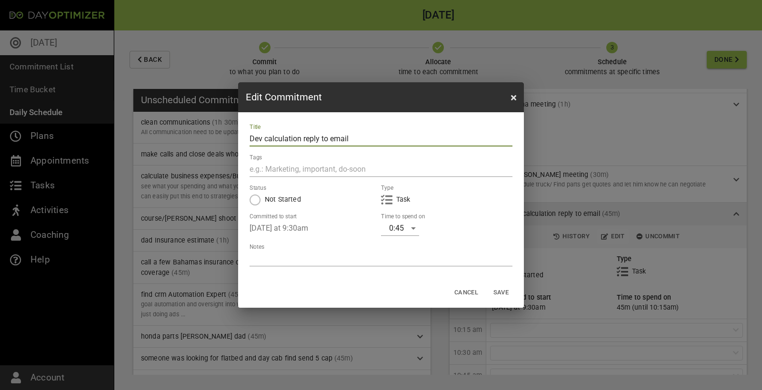
click at [405, 207] on div "0:45" at bounding box center [400, 228] width 38 height 15
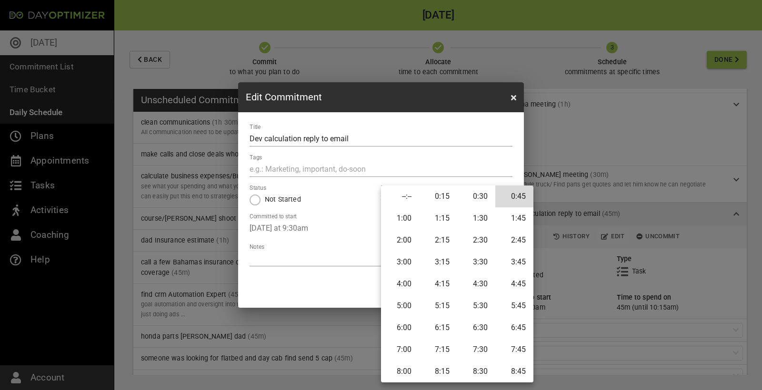
click at [457, 191] on li "0:30" at bounding box center [476, 197] width 38 height 22
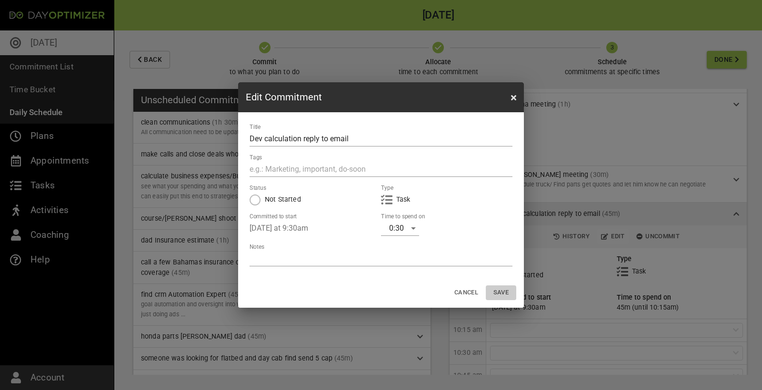
click at [457, 207] on span "Save" at bounding box center [500, 293] width 23 height 11
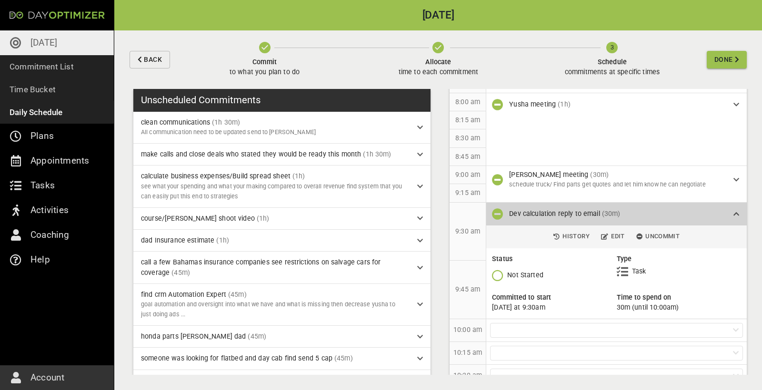
click at [457, 207] on icon at bounding box center [736, 214] width 6 height 7
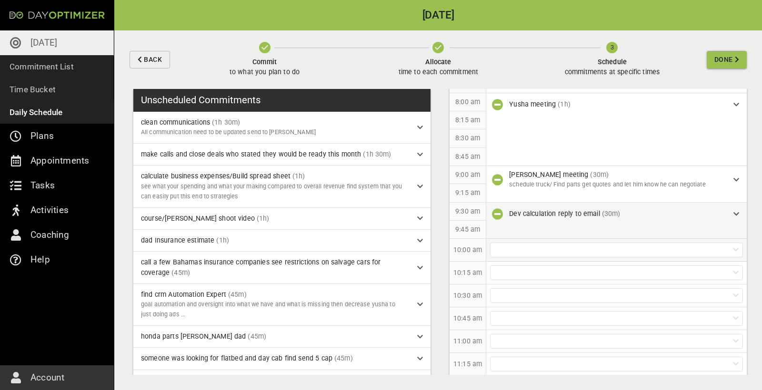
click at [457, 207] on div at bounding box center [616, 250] width 253 height 15
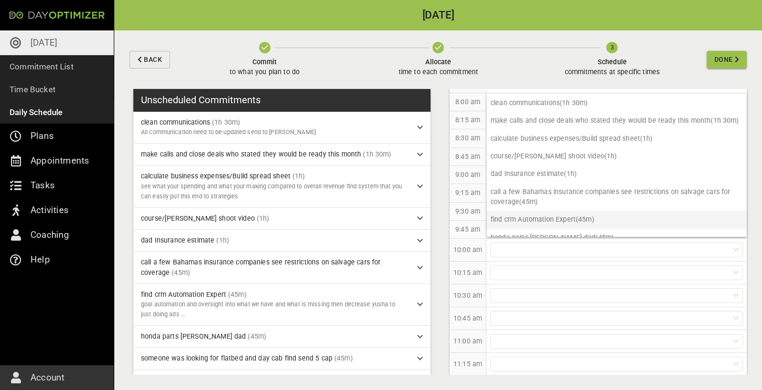
scroll to position [0, 0]
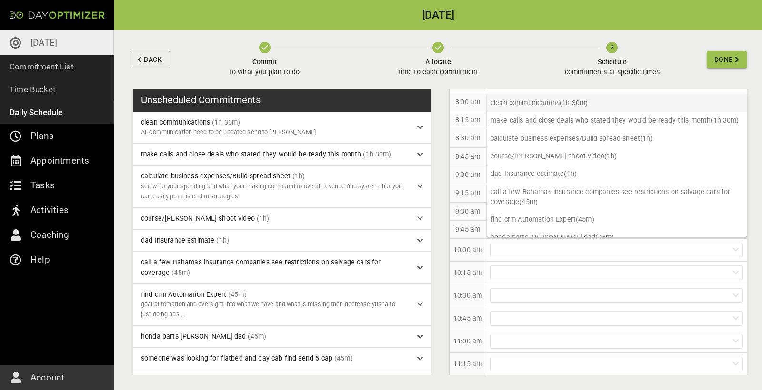
click at [457, 104] on p "clean communications (1h 30m)" at bounding box center [617, 103] width 260 height 18
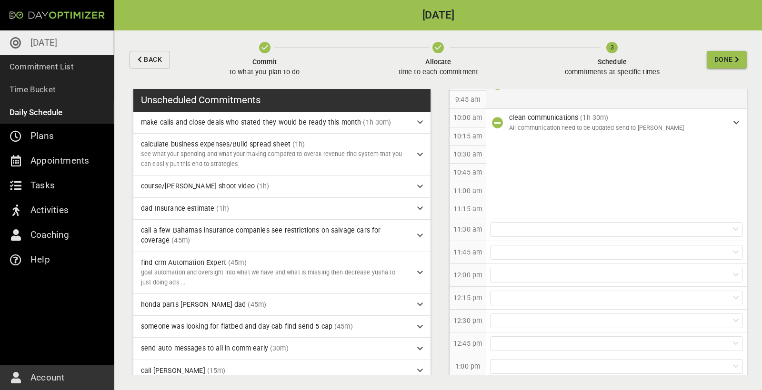
scroll to position [290, 0]
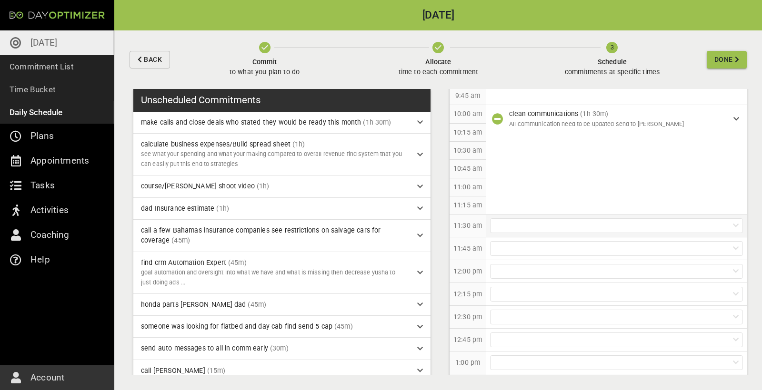
click at [457, 207] on div at bounding box center [616, 225] width 253 height 15
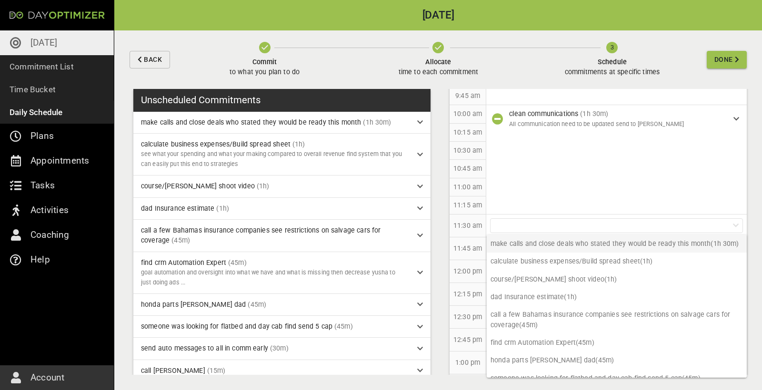
click at [457, 207] on p "make calls and close deals who stated they would be ready this month (1h 30m)" at bounding box center [617, 244] width 260 height 18
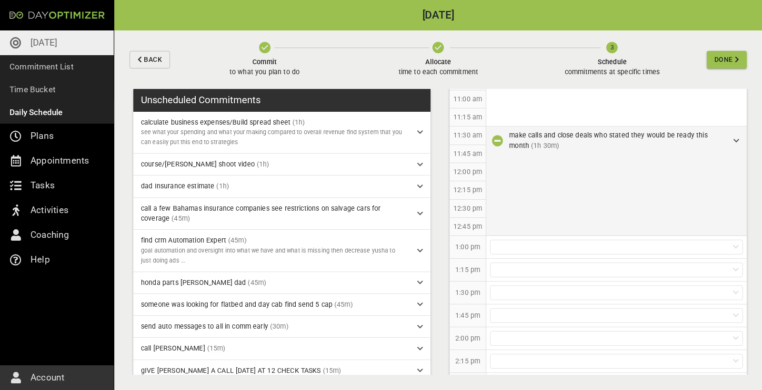
scroll to position [394, 0]
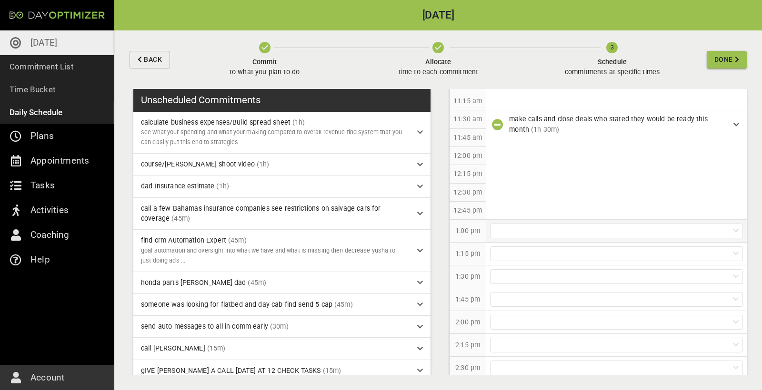
click at [457, 207] on div at bounding box center [616, 231] width 253 height 15
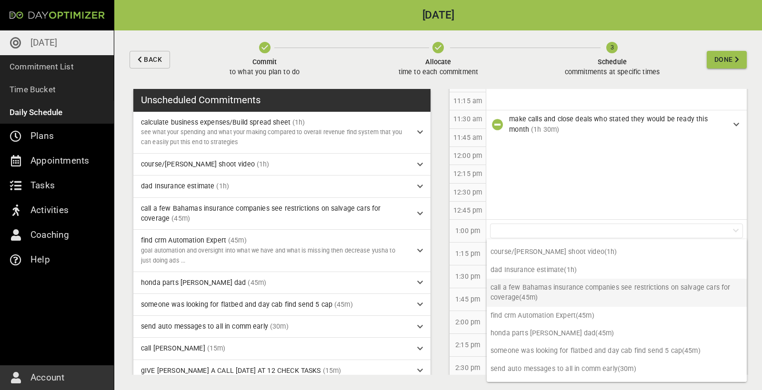
scroll to position [14, 0]
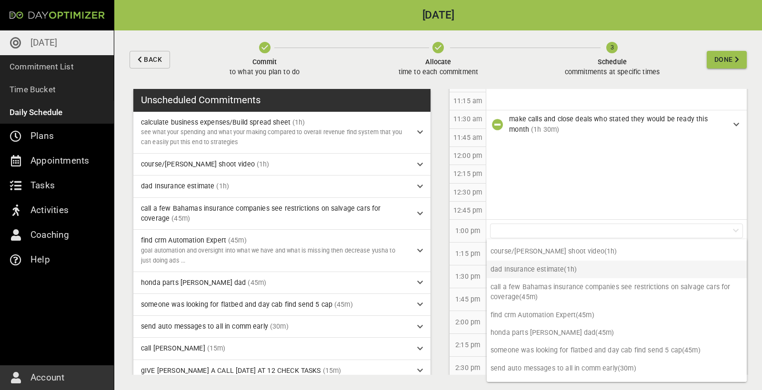
click at [457, 207] on p "dad Insurance estimate (1h)" at bounding box center [617, 270] width 260 height 18
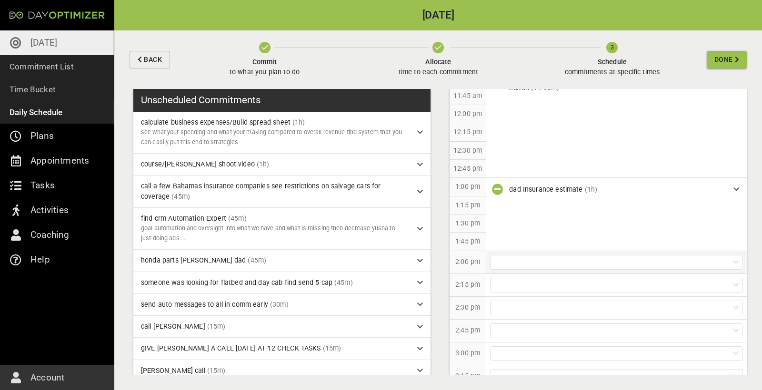
scroll to position [444, 0]
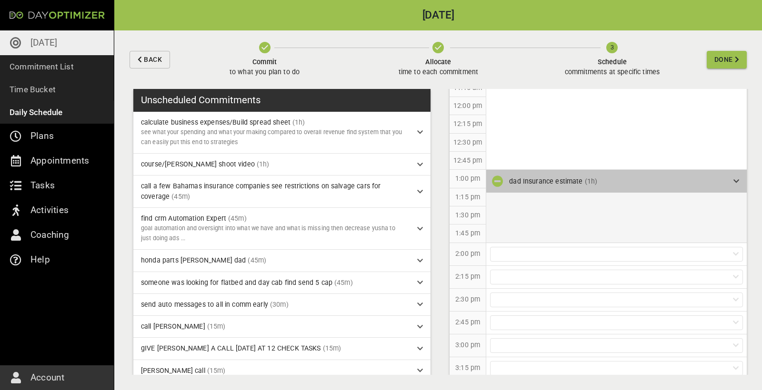
click at [457, 178] on icon at bounding box center [736, 181] width 6 height 7
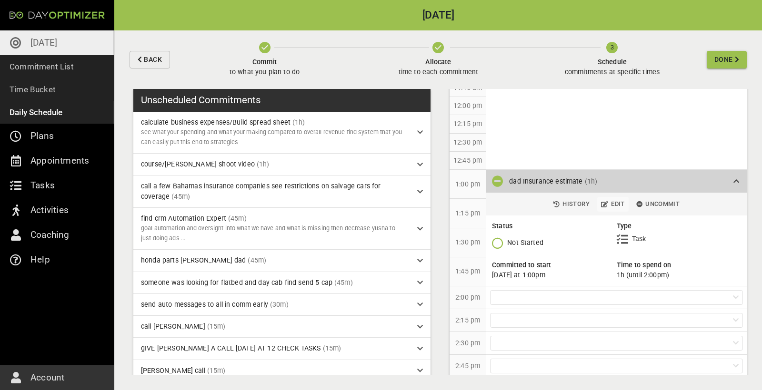
click at [457, 201] on span "Edit" at bounding box center [613, 204] width 24 height 11
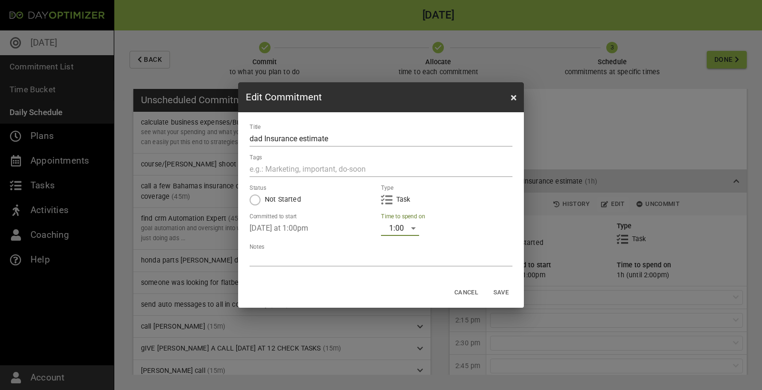
click at [415, 207] on div "1:00" at bounding box center [400, 228] width 38 height 15
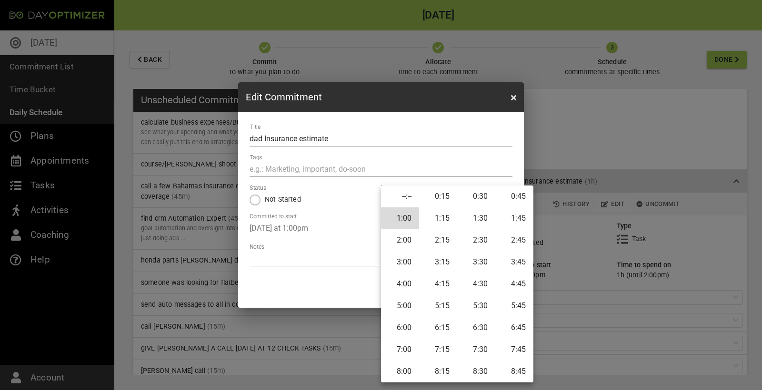
click at [457, 176] on div at bounding box center [381, 195] width 762 height 390
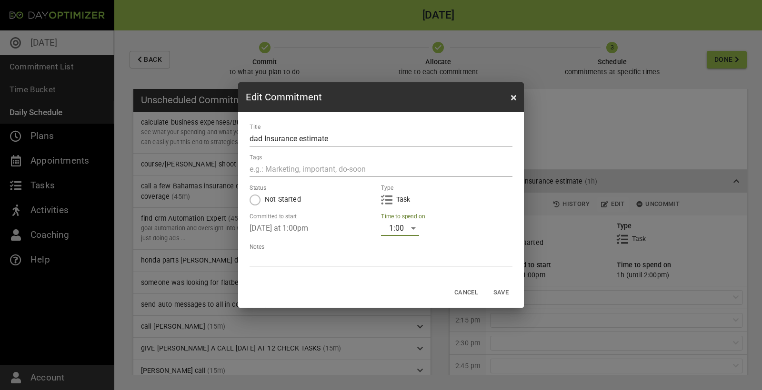
click at [457, 179] on div "Edit Commitment Title dad Insurance estimate Tags Status Not Started Type Task …" at bounding box center [381, 195] width 762 height 390
click at [457, 100] on icon "button" at bounding box center [513, 98] width 5 height 8
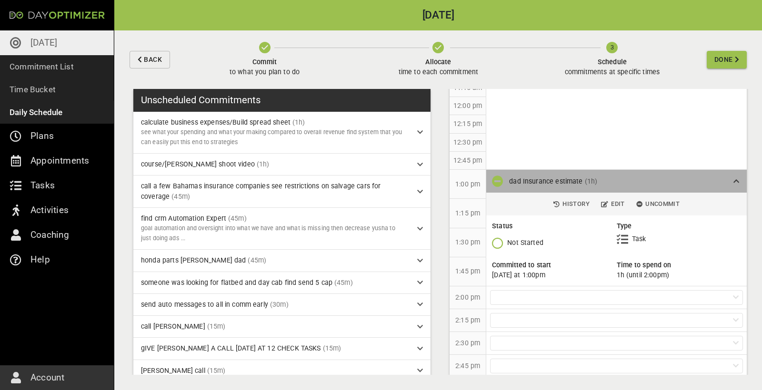
click at [457, 177] on div "dad Insurance estimate (1h)" at bounding box center [617, 182] width 217 height 10
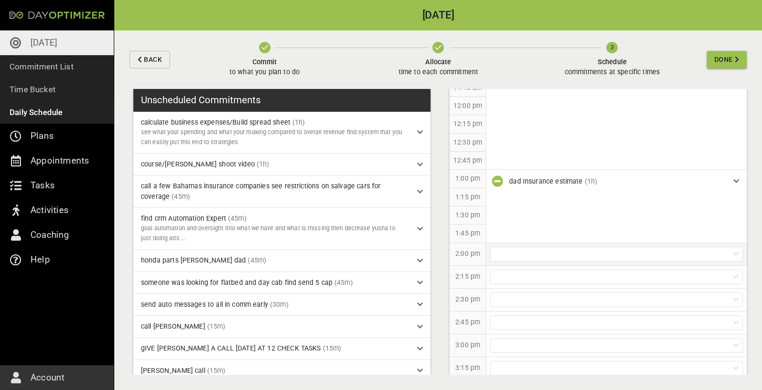
click at [457, 207] on div at bounding box center [616, 254] width 253 height 15
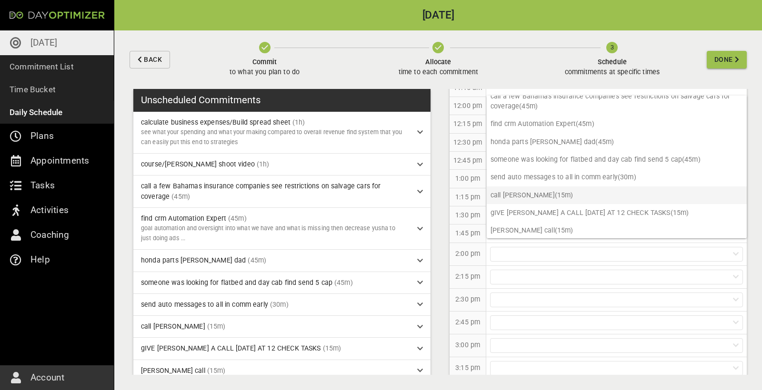
scroll to position [43, 0]
click at [457, 193] on p "call [PERSON_NAME] (15m)" at bounding box center [617, 196] width 260 height 18
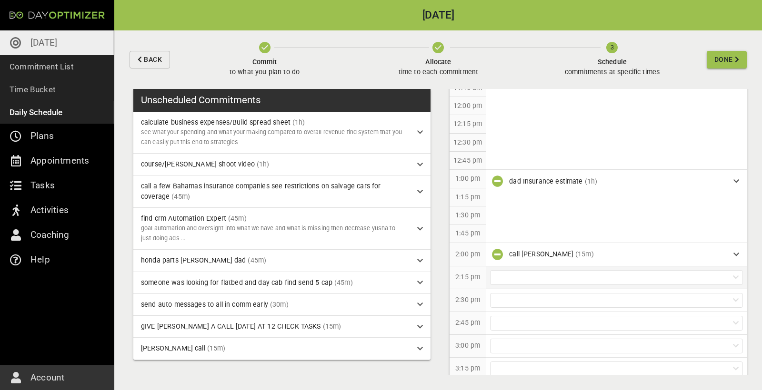
click at [457, 207] on div at bounding box center [616, 277] width 253 height 15
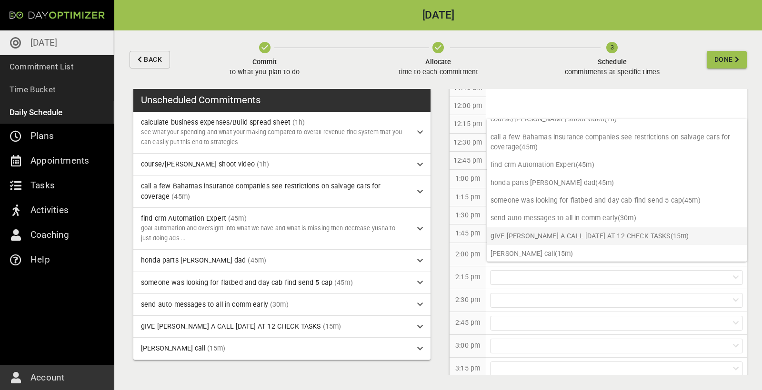
scroll to position [26, 0]
click at [457, 207] on p "gIVE [PERSON_NAME] A CALL [DATE] AT 12 CHECK TASKS (15m)" at bounding box center [617, 237] width 260 height 18
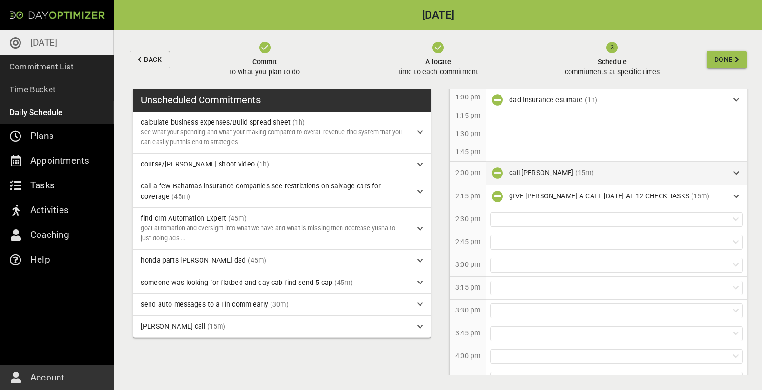
scroll to position [551, 0]
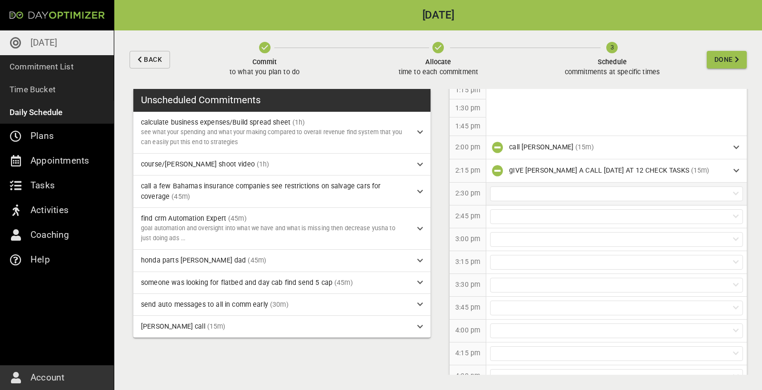
click at [457, 199] on div at bounding box center [616, 194] width 253 height 15
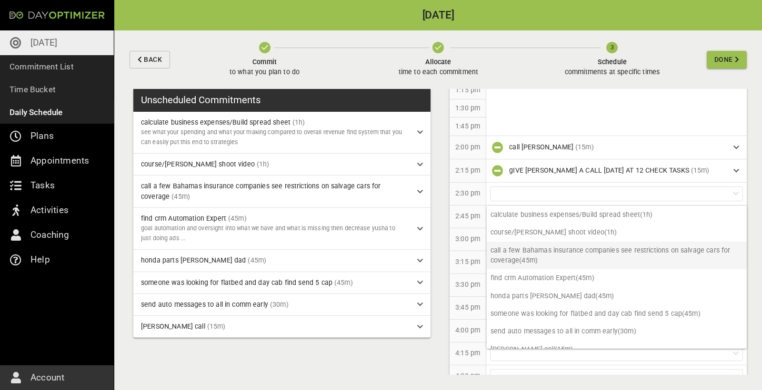
click at [457, 207] on p "call a few Bahamas insurance companies see restrictions on salvage cars for cov…" at bounding box center [617, 256] width 260 height 28
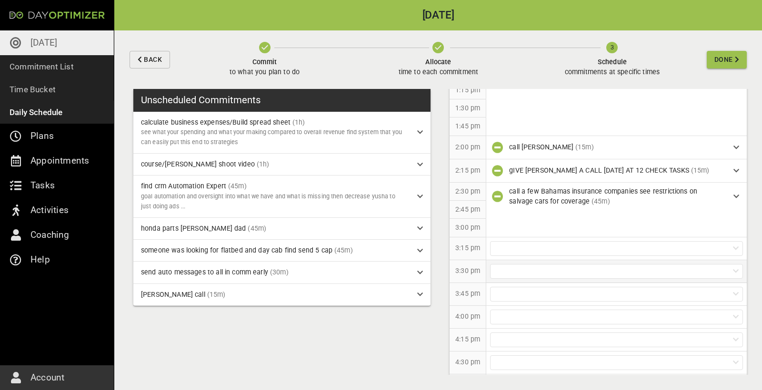
scroll to position [578, 0]
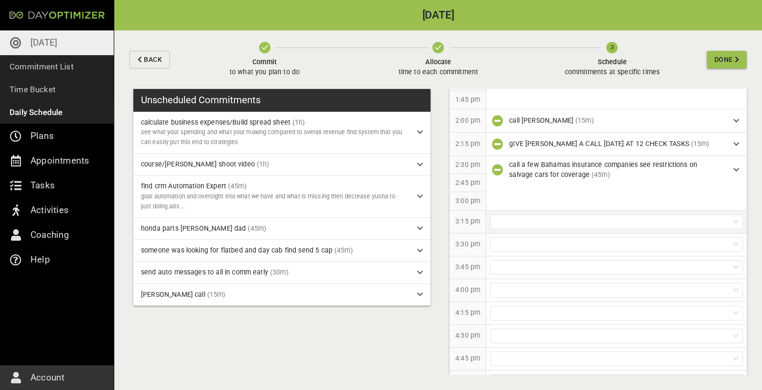
click at [457, 207] on div at bounding box center [616, 222] width 253 height 15
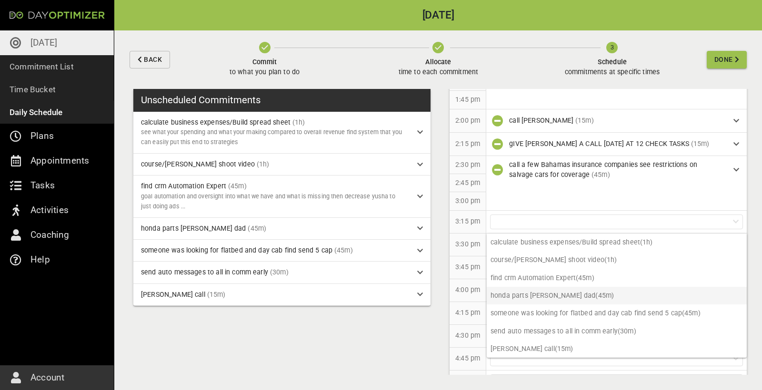
scroll to position [0, 0]
click at [457, 207] on p "honda parts [PERSON_NAME] dad (45m)" at bounding box center [617, 296] width 260 height 18
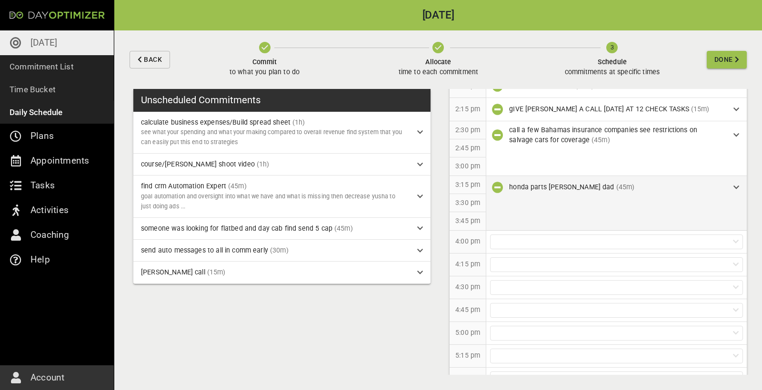
scroll to position [639, 0]
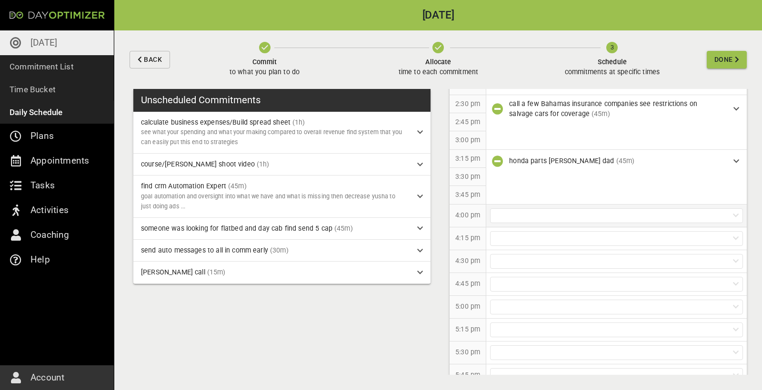
click at [457, 207] on div at bounding box center [616, 216] width 253 height 15
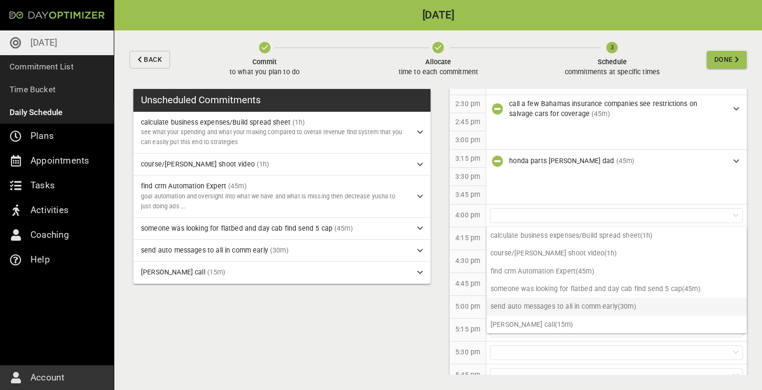
scroll to position [0, 0]
click at [457, 207] on p "[PERSON_NAME] call (15m)" at bounding box center [617, 325] width 260 height 18
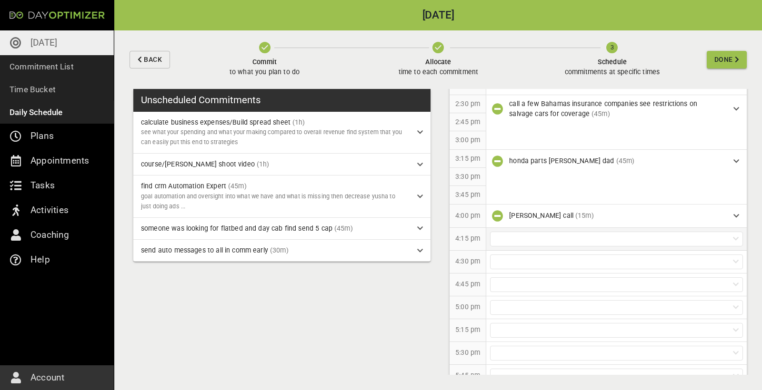
click at [457, 207] on div at bounding box center [616, 239] width 253 height 15
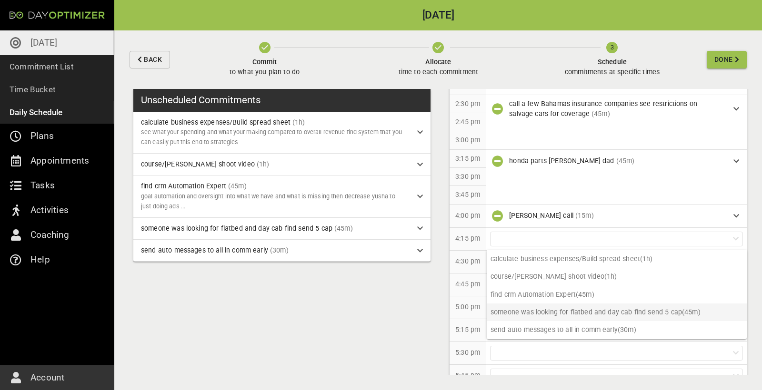
click at [457, 207] on p "someone was looking for flatbed and day cab find send 5 cap (45m)" at bounding box center [617, 313] width 260 height 18
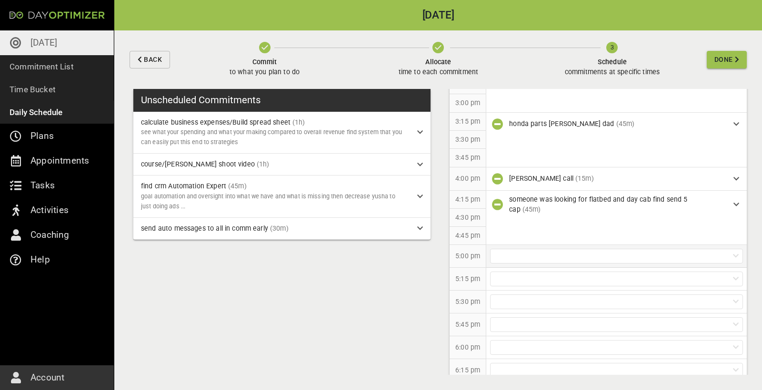
scroll to position [689, 0]
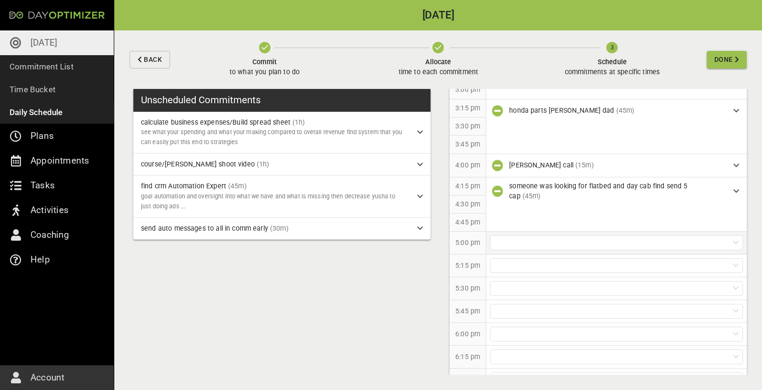
click at [457, 207] on div at bounding box center [616, 243] width 253 height 15
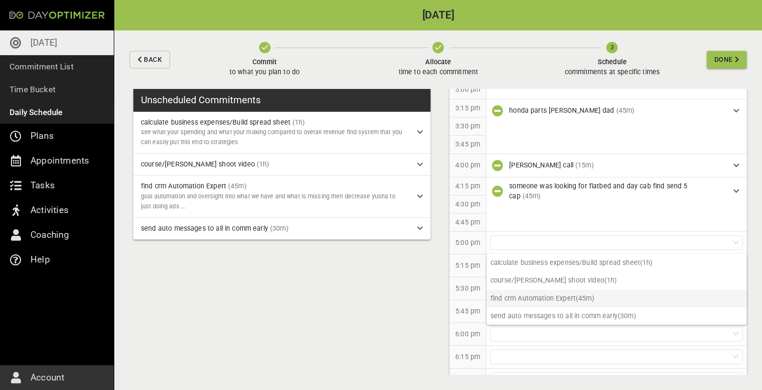
click at [457, 207] on p "find crm Automation Expert (45m)" at bounding box center [617, 299] width 260 height 18
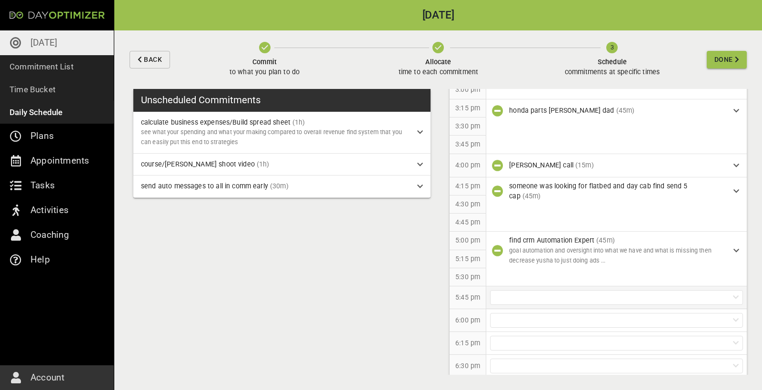
click at [457, 207] on div at bounding box center [616, 297] width 253 height 15
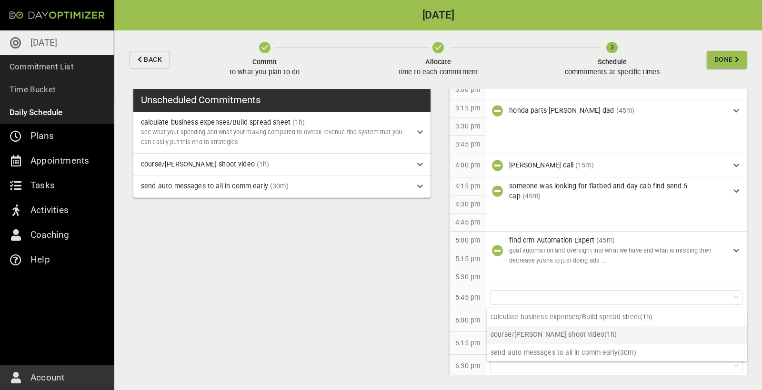
click at [457, 207] on p "course/yusha shoot video (1h)" at bounding box center [617, 335] width 260 height 18
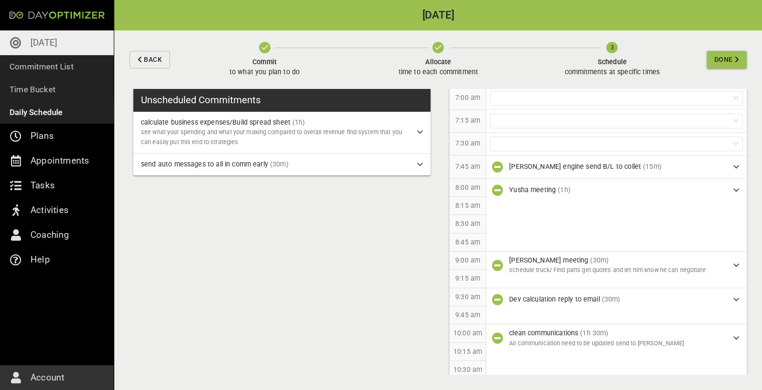
scroll to position [77, 0]
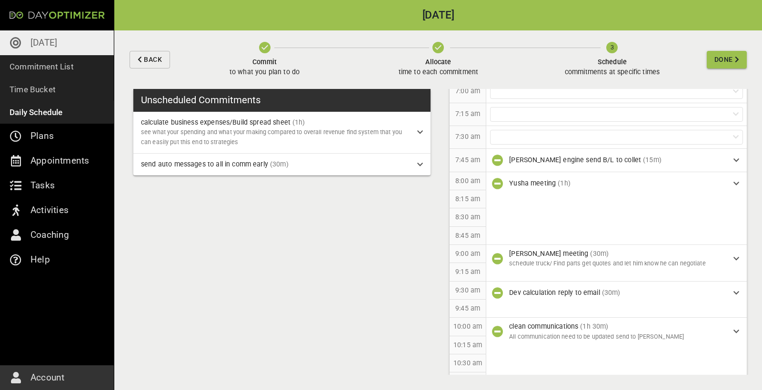
click at [457, 60] on span "Done" at bounding box center [723, 60] width 19 height 12
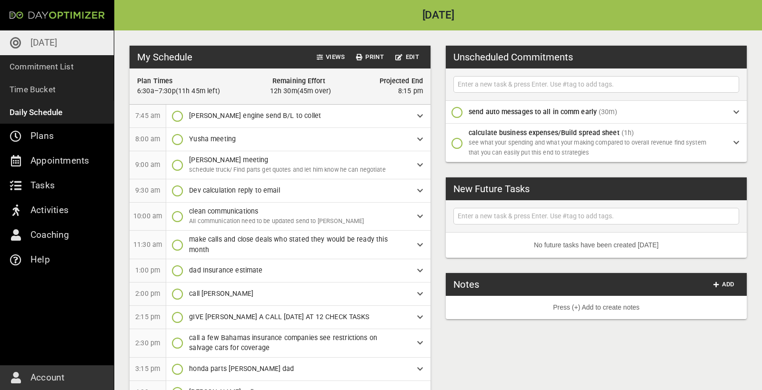
scroll to position [0, 0]
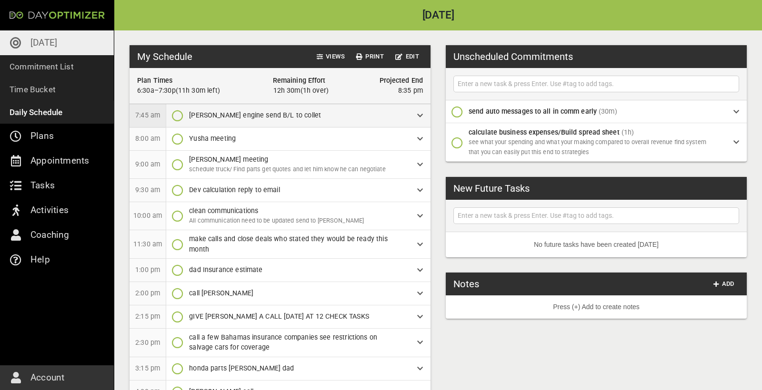
click at [177, 117] on icon "button" at bounding box center [177, 115] width 11 height 11
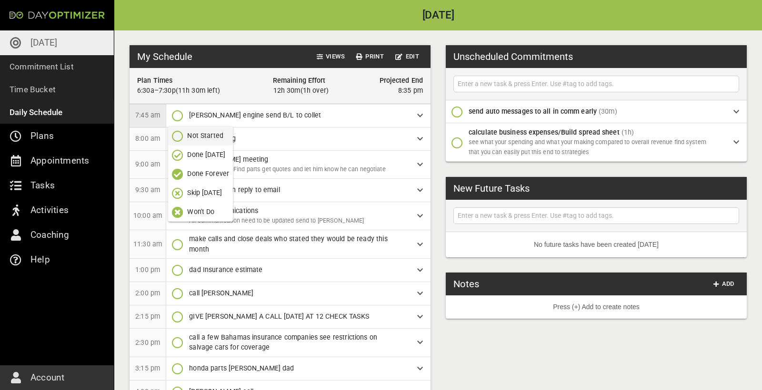
click at [201, 177] on p "Done Forever" at bounding box center [208, 174] width 42 height 10
